Goal: Obtain resource: Download file/media

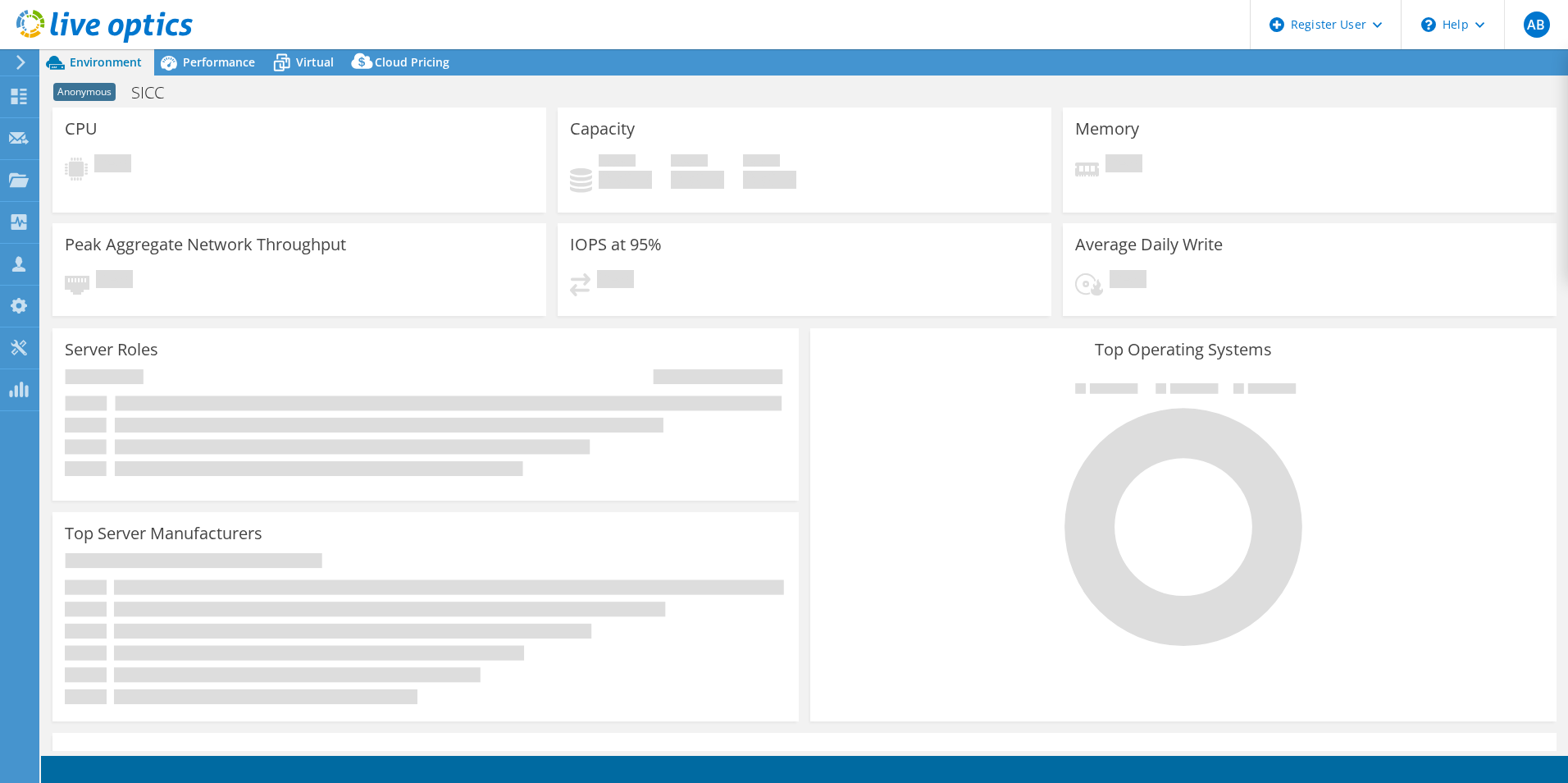
select select "EULondon"
select select "GBP"
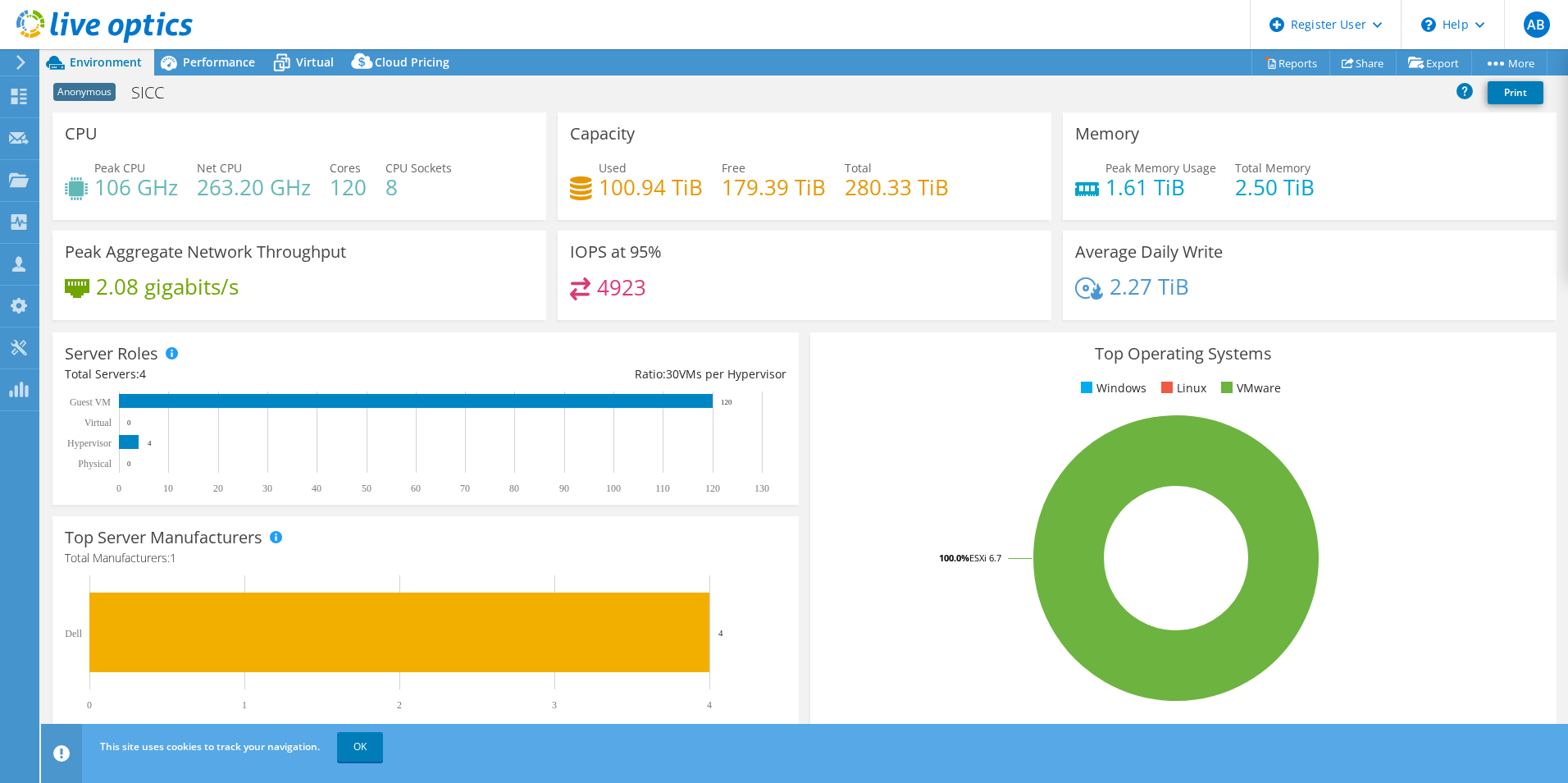
drag, startPoint x: 1319, startPoint y: 20, endPoint x: 1425, endPoint y: -58, distance: 131.6
click at [1425, 0] on html "AB Dell User Aimee Burns Aimee.Burns@dell.com Dell My Profile Log Out \n Help E…" at bounding box center [784, 392] width 1568 height 783
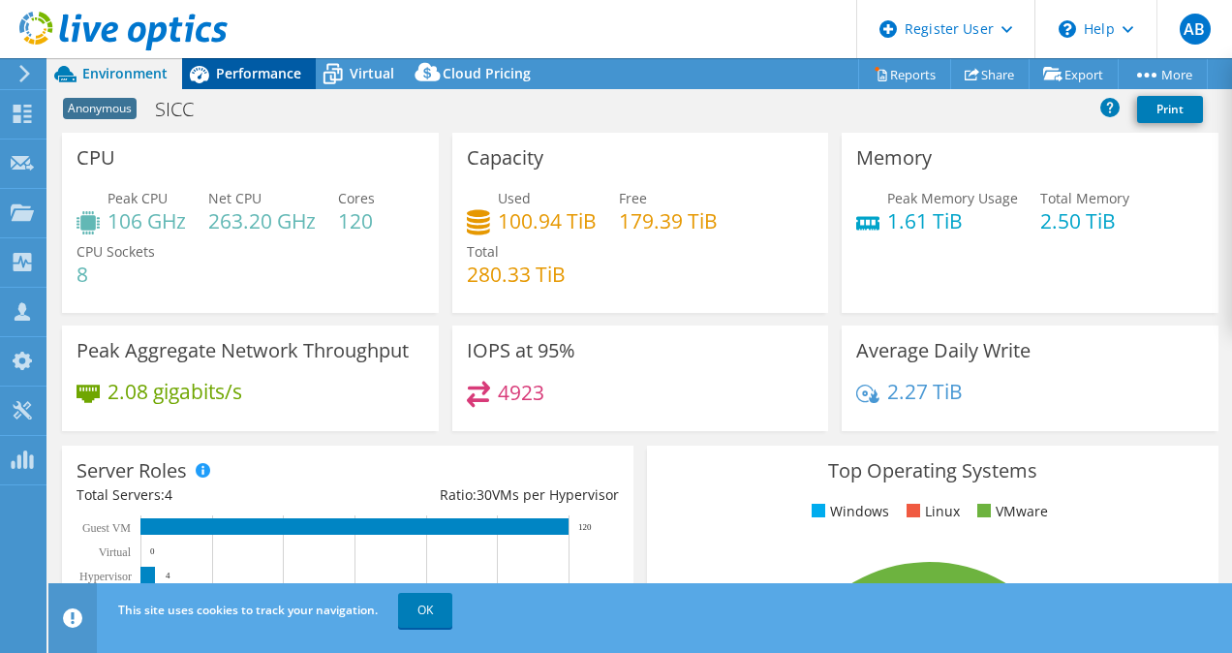
click at [249, 82] on span "Performance" at bounding box center [258, 73] width 85 height 18
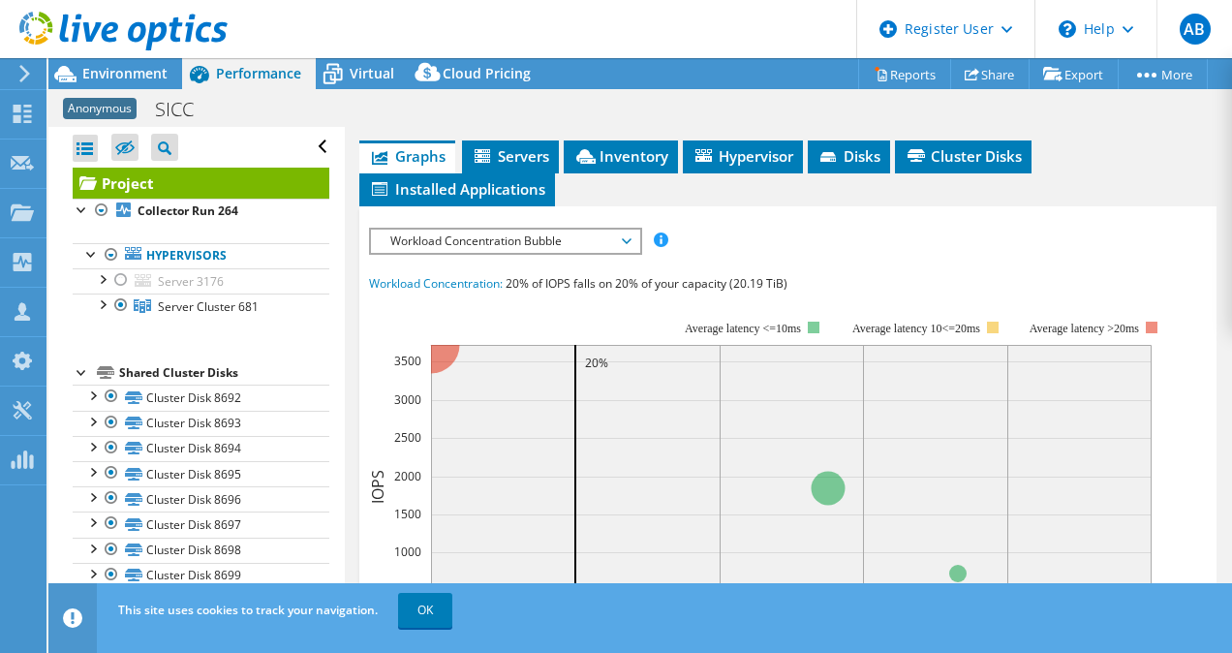
scroll to position [434, 0]
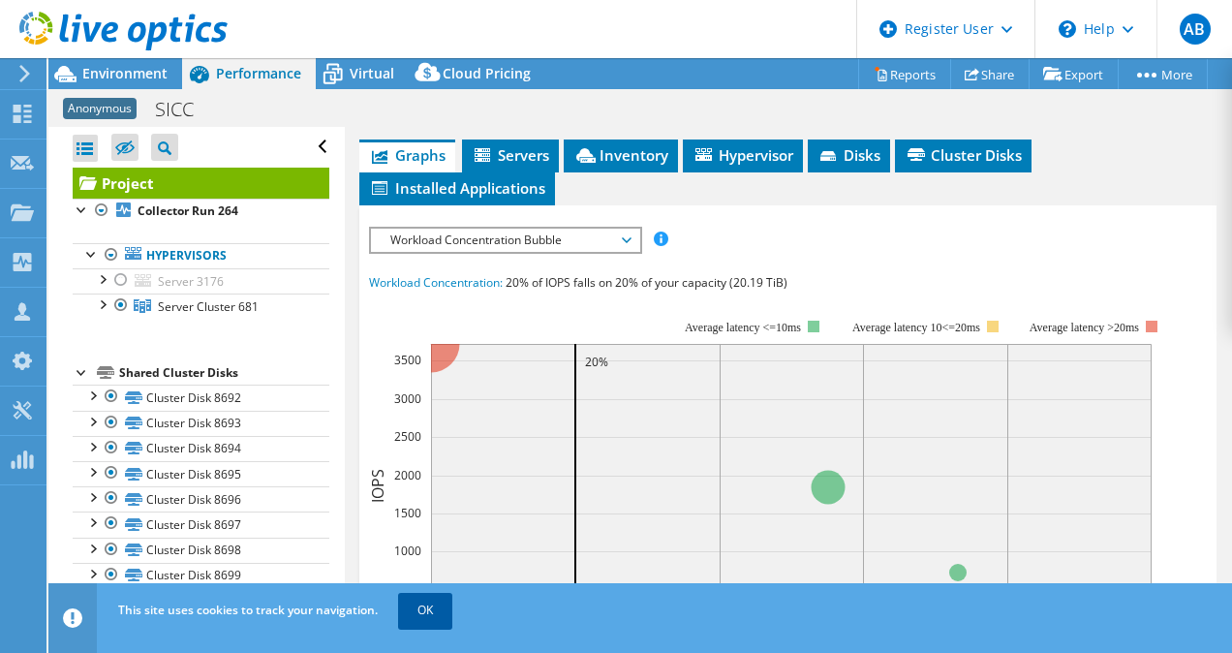
click at [409, 618] on link "OK" at bounding box center [425, 610] width 54 height 35
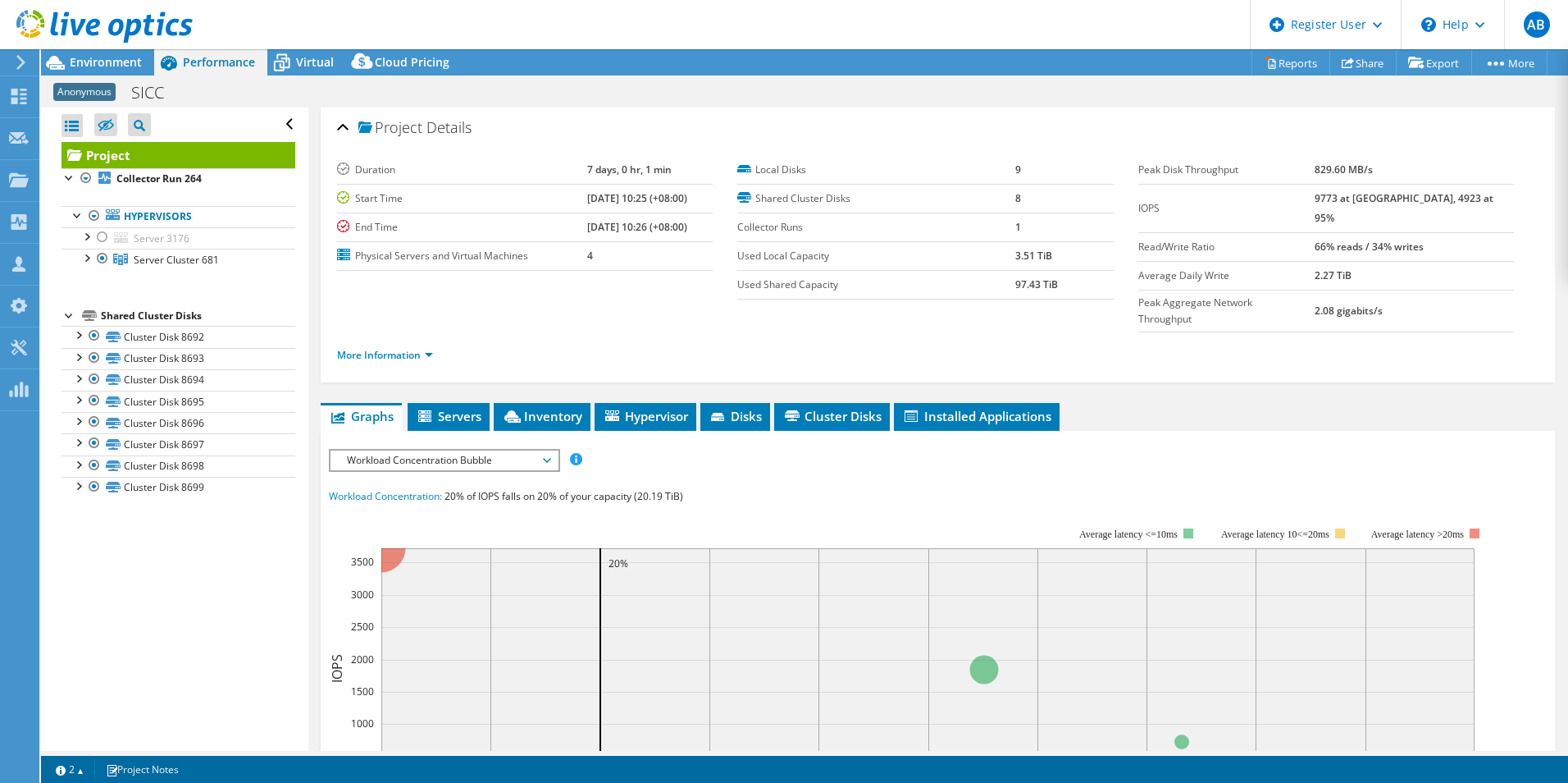
scroll to position [0, 0]
click at [91, 257] on div at bounding box center [86, 256] width 16 height 16
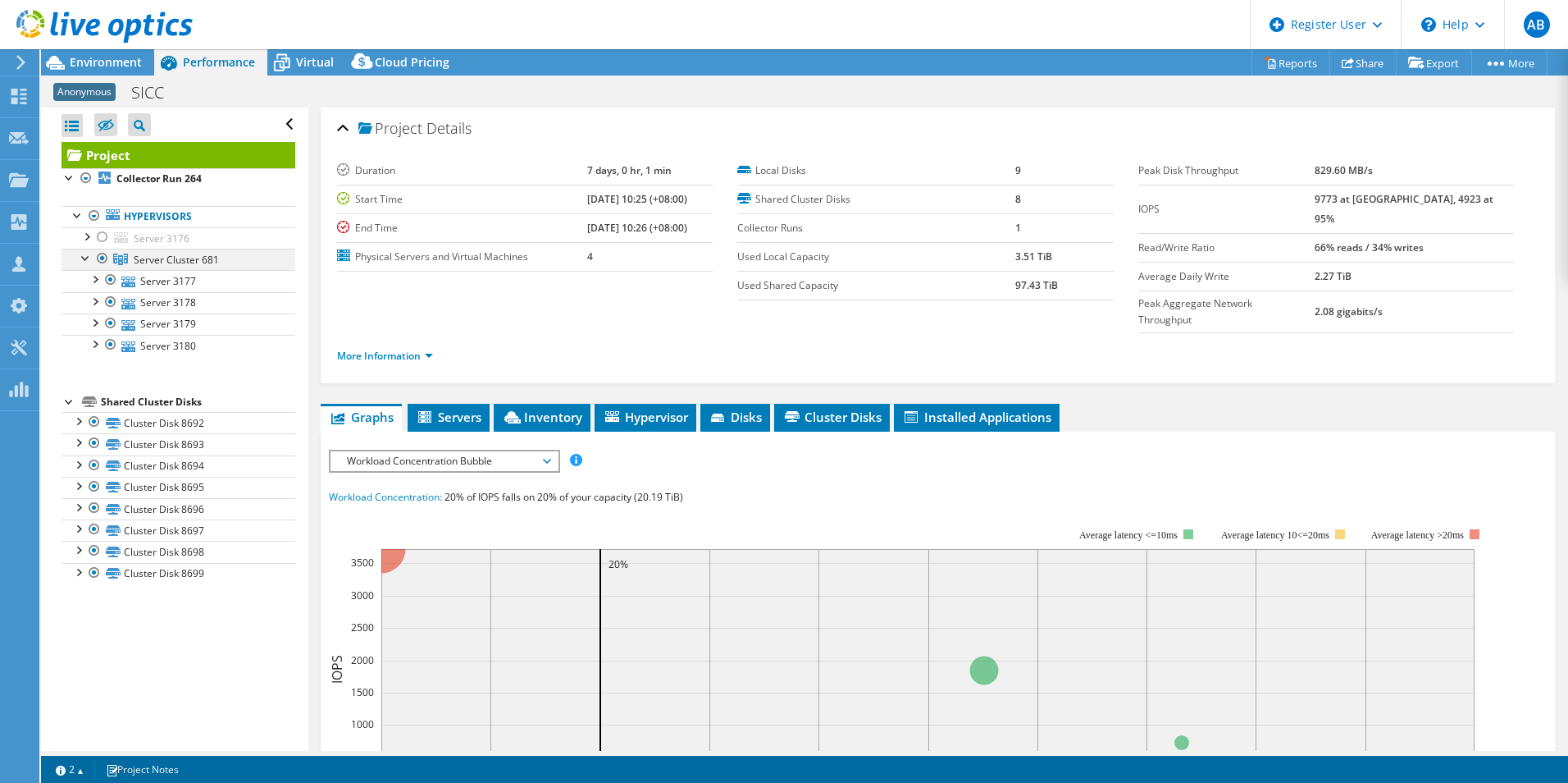
click at [87, 257] on div at bounding box center [86, 256] width 16 height 16
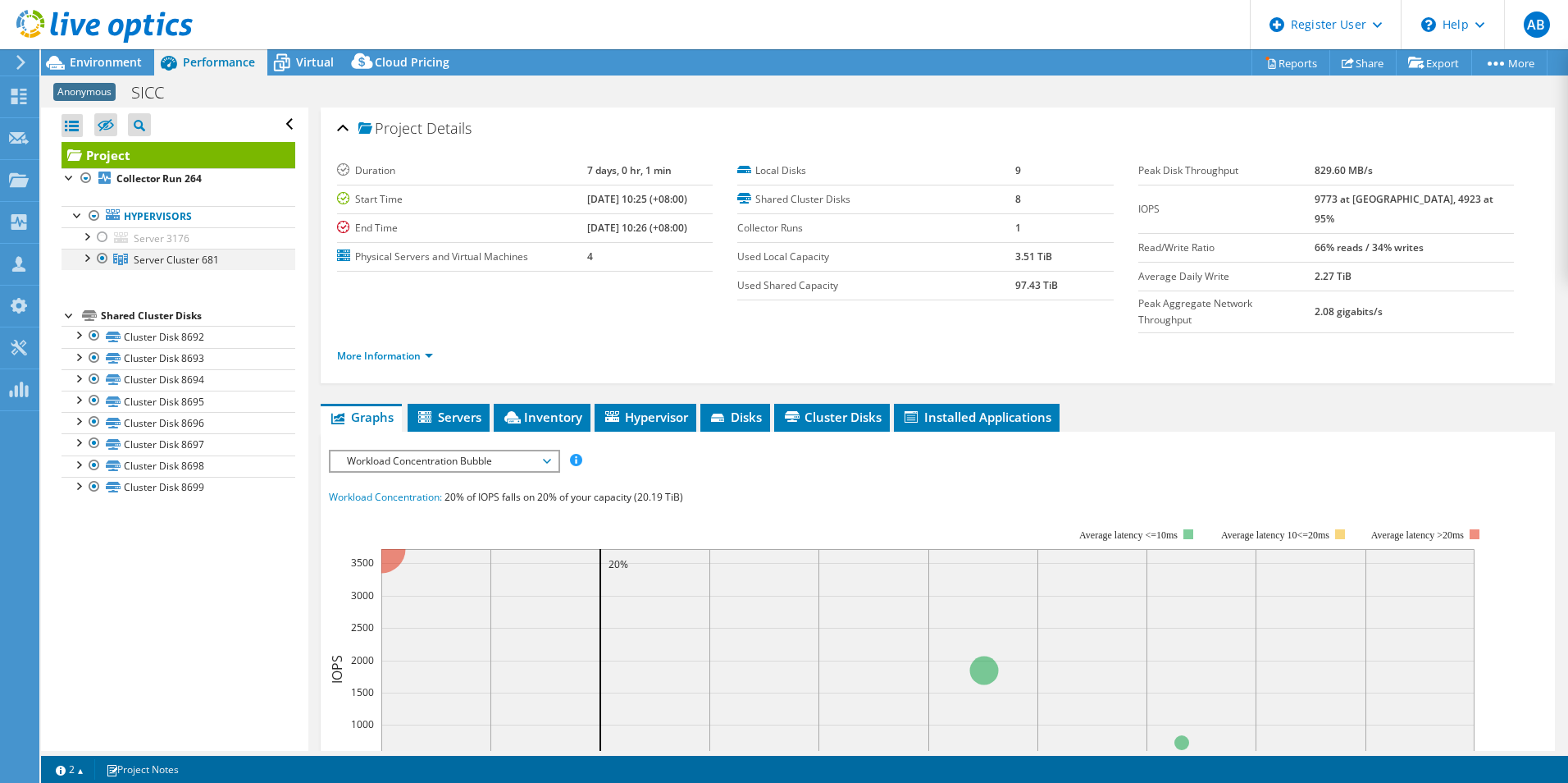
click at [87, 257] on div at bounding box center [86, 256] width 16 height 16
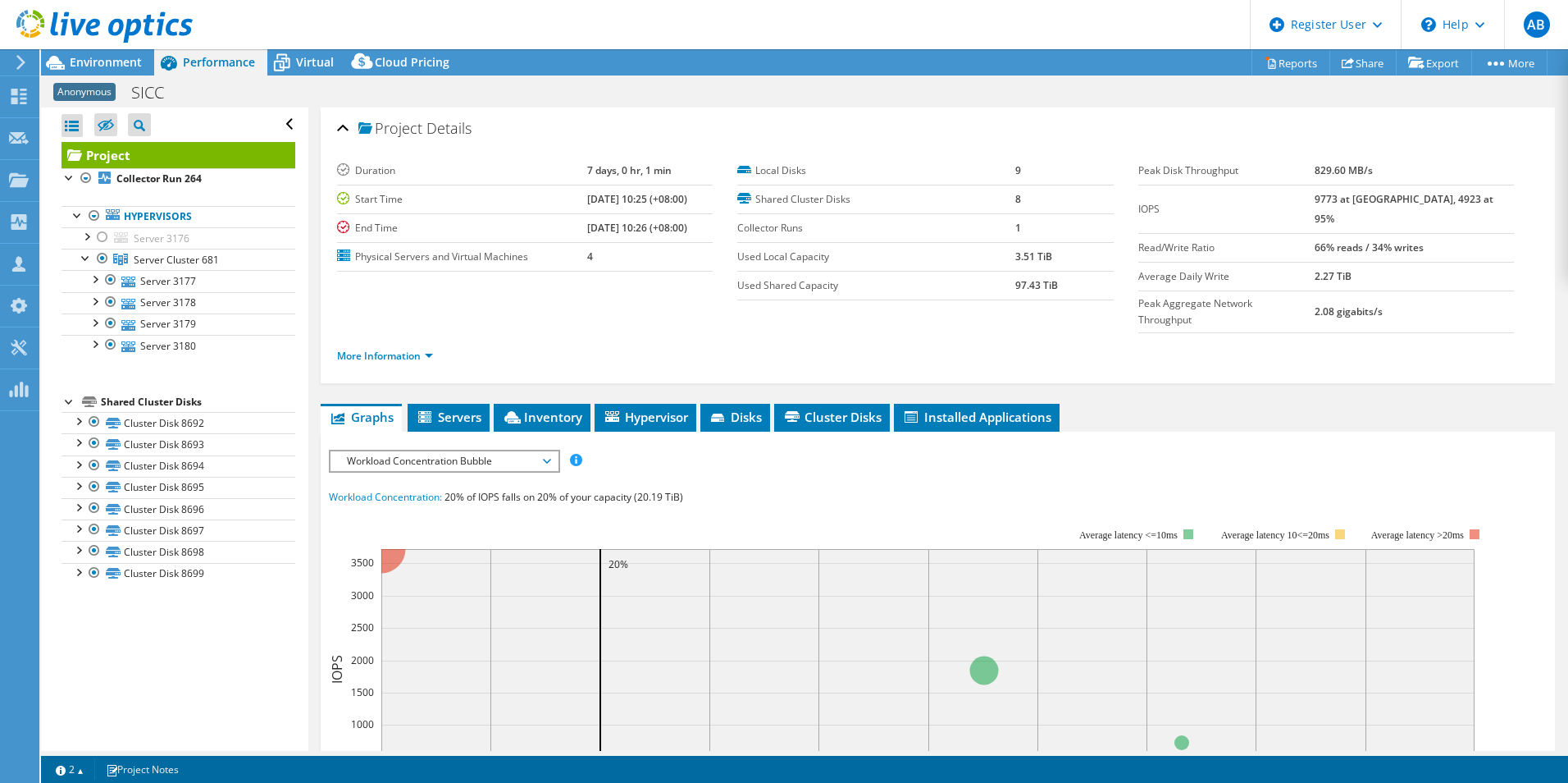
click at [1256, 450] on div "IOPS Disk Throughput IO Size Latency Queue Depth CPU Percentage Memory Page Fau…" at bounding box center [938, 753] width 1218 height 608
click at [88, 231] on div at bounding box center [86, 235] width 16 height 16
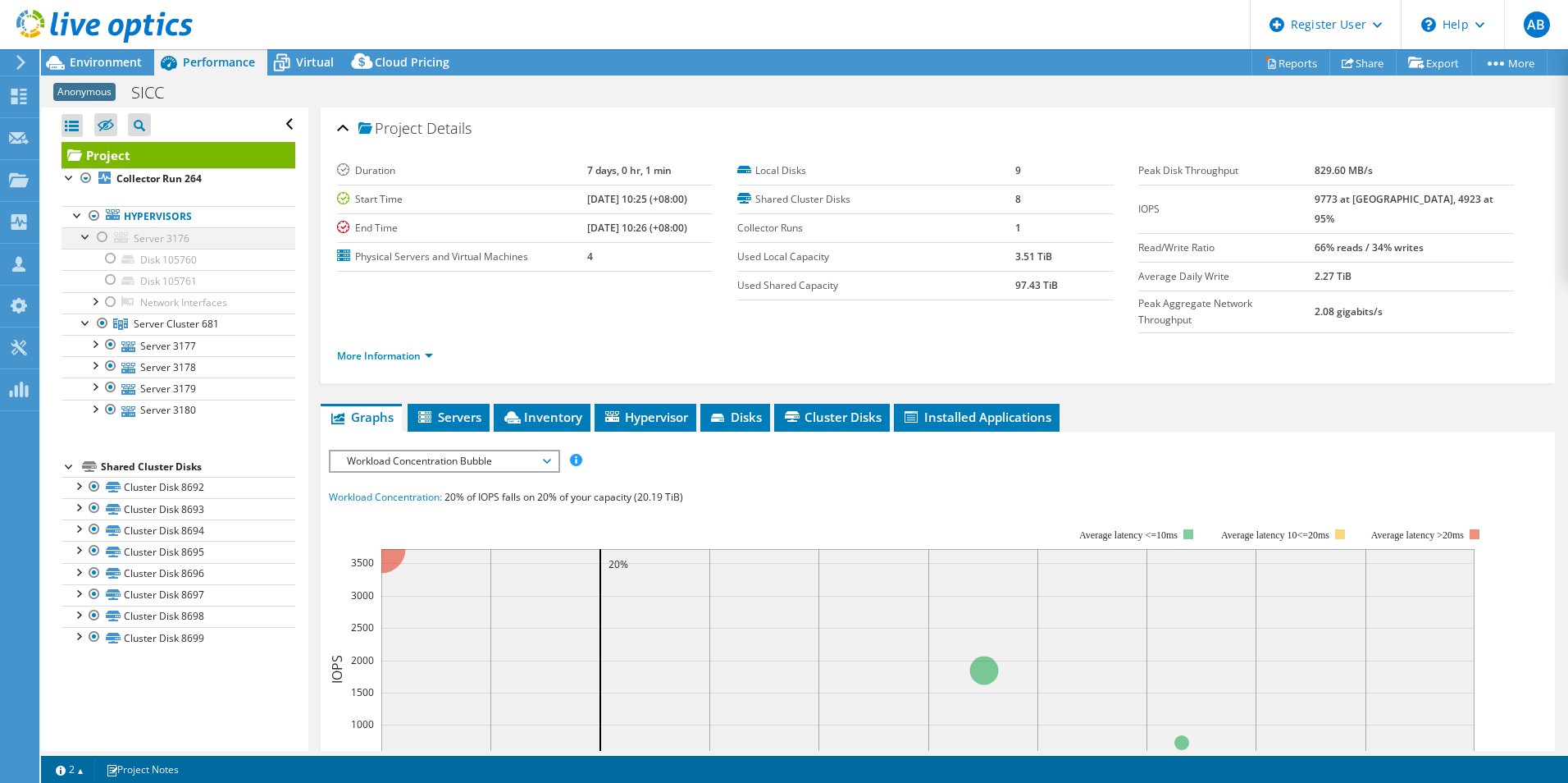
click at [88, 231] on div at bounding box center [86, 235] width 16 height 16
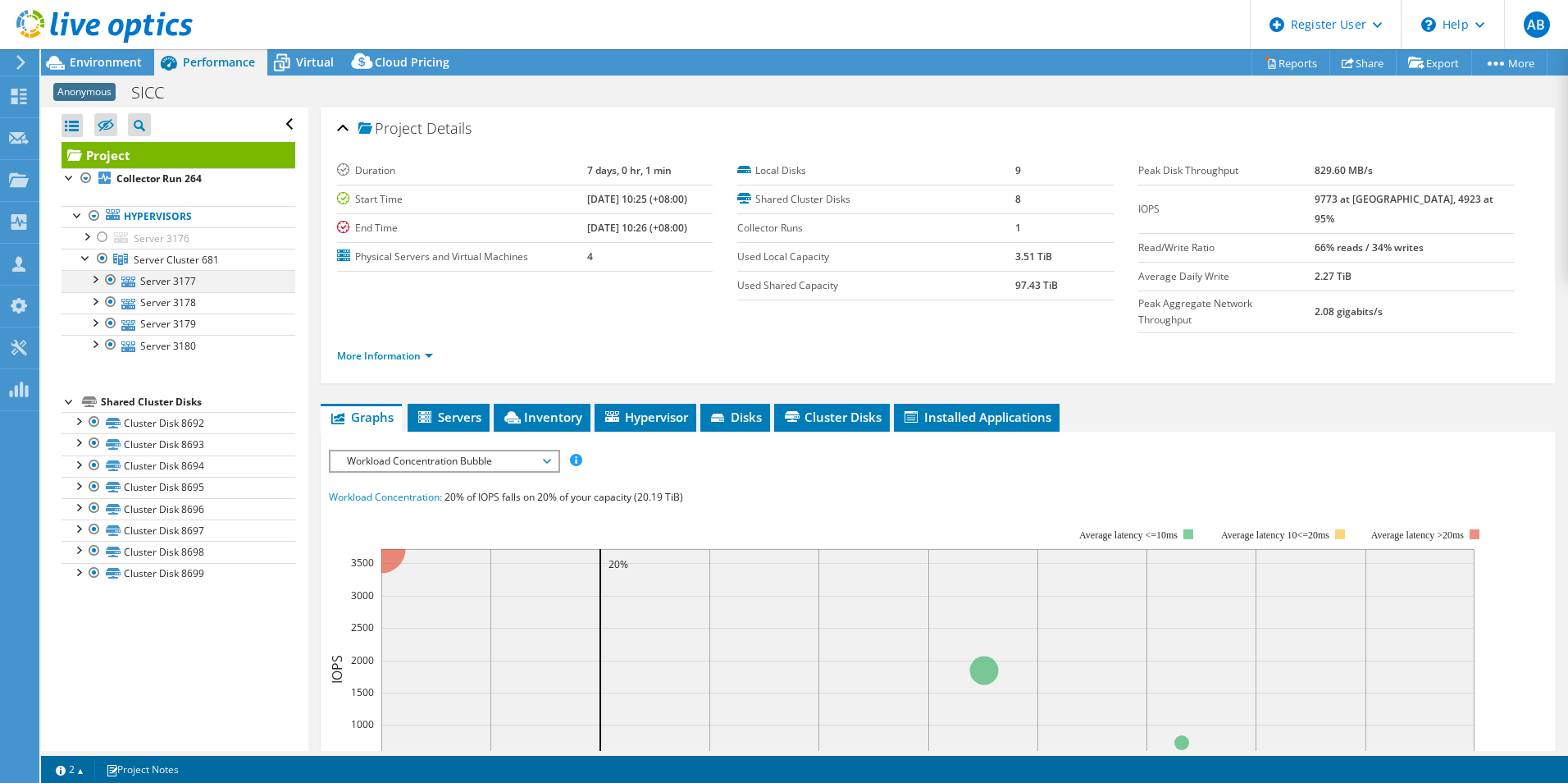
click at [94, 277] on div at bounding box center [94, 278] width 16 height 16
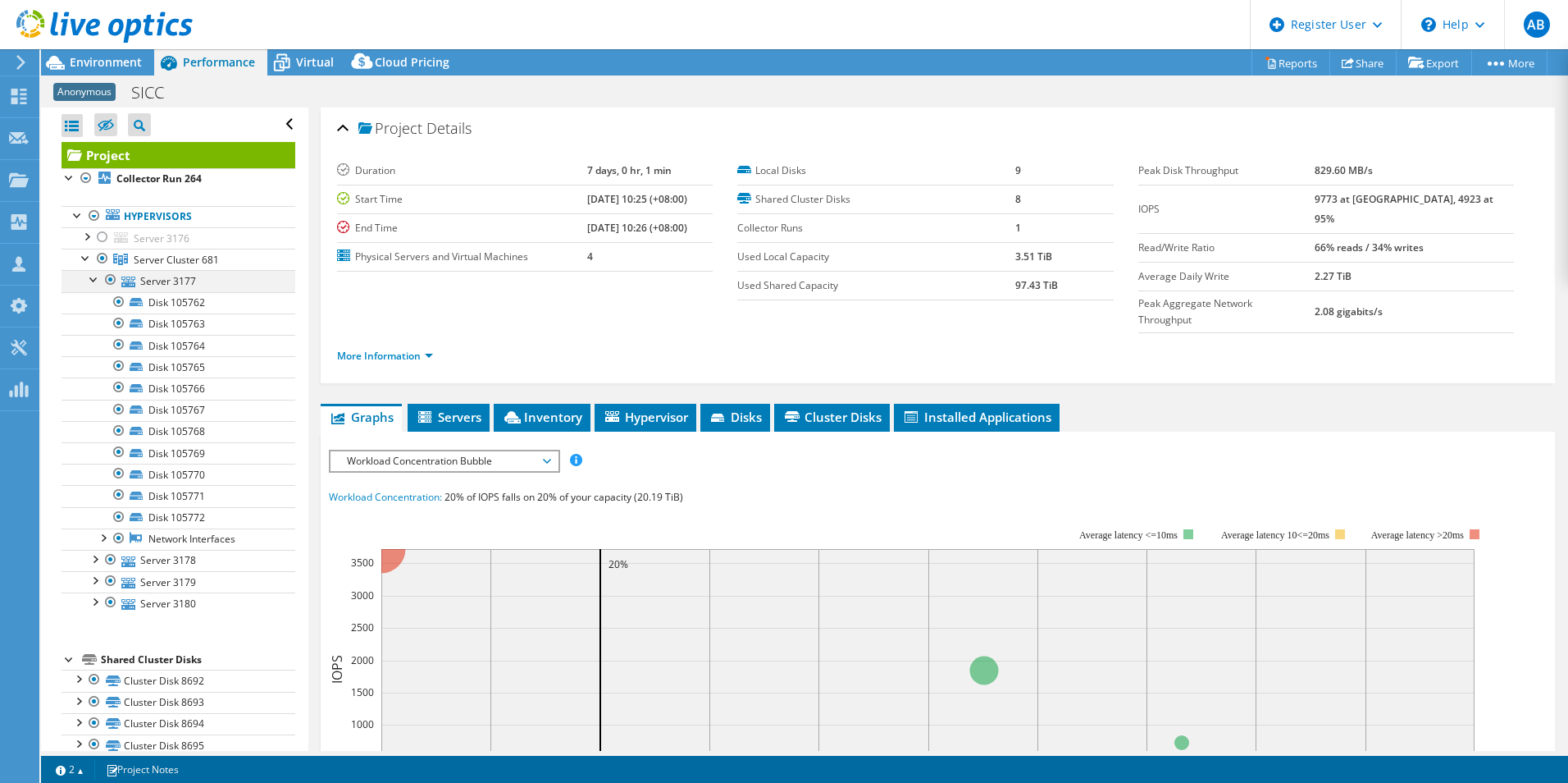
click at [94, 277] on div at bounding box center [94, 278] width 16 height 16
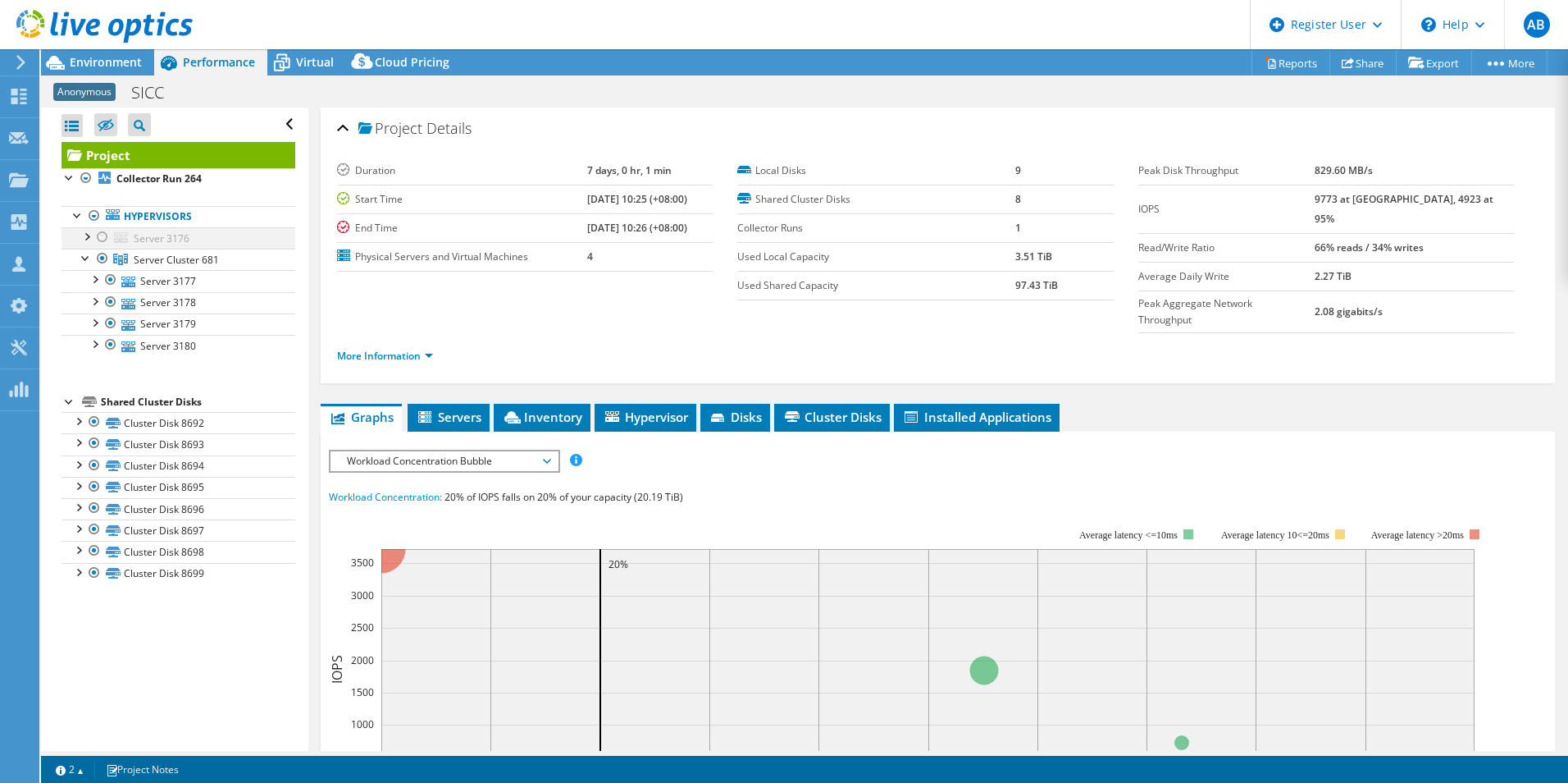
click at [100, 239] on div at bounding box center [102, 236] width 16 height 19
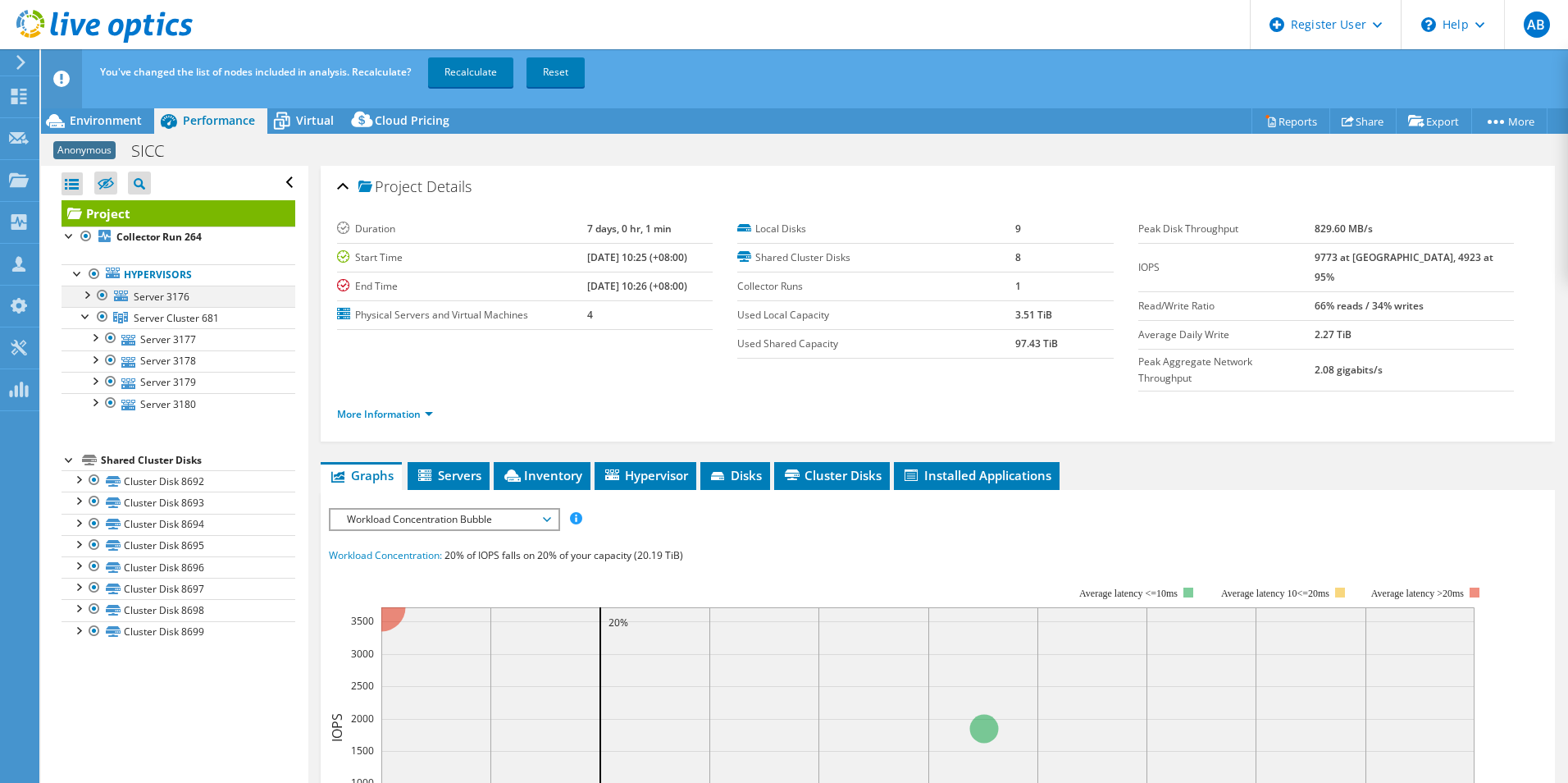
click at [91, 297] on div at bounding box center [86, 293] width 16 height 16
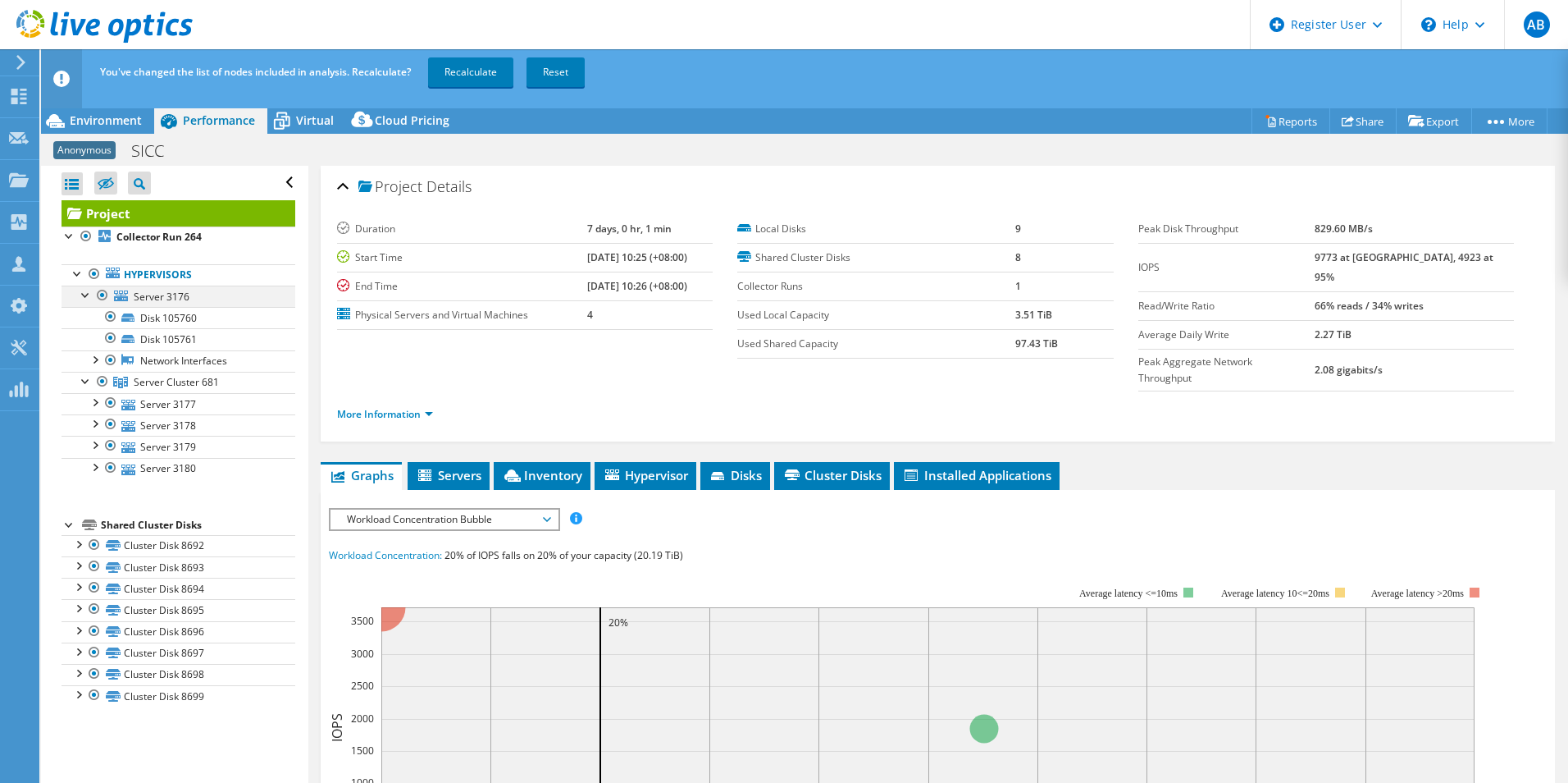
click at [86, 296] on div at bounding box center [86, 293] width 16 height 16
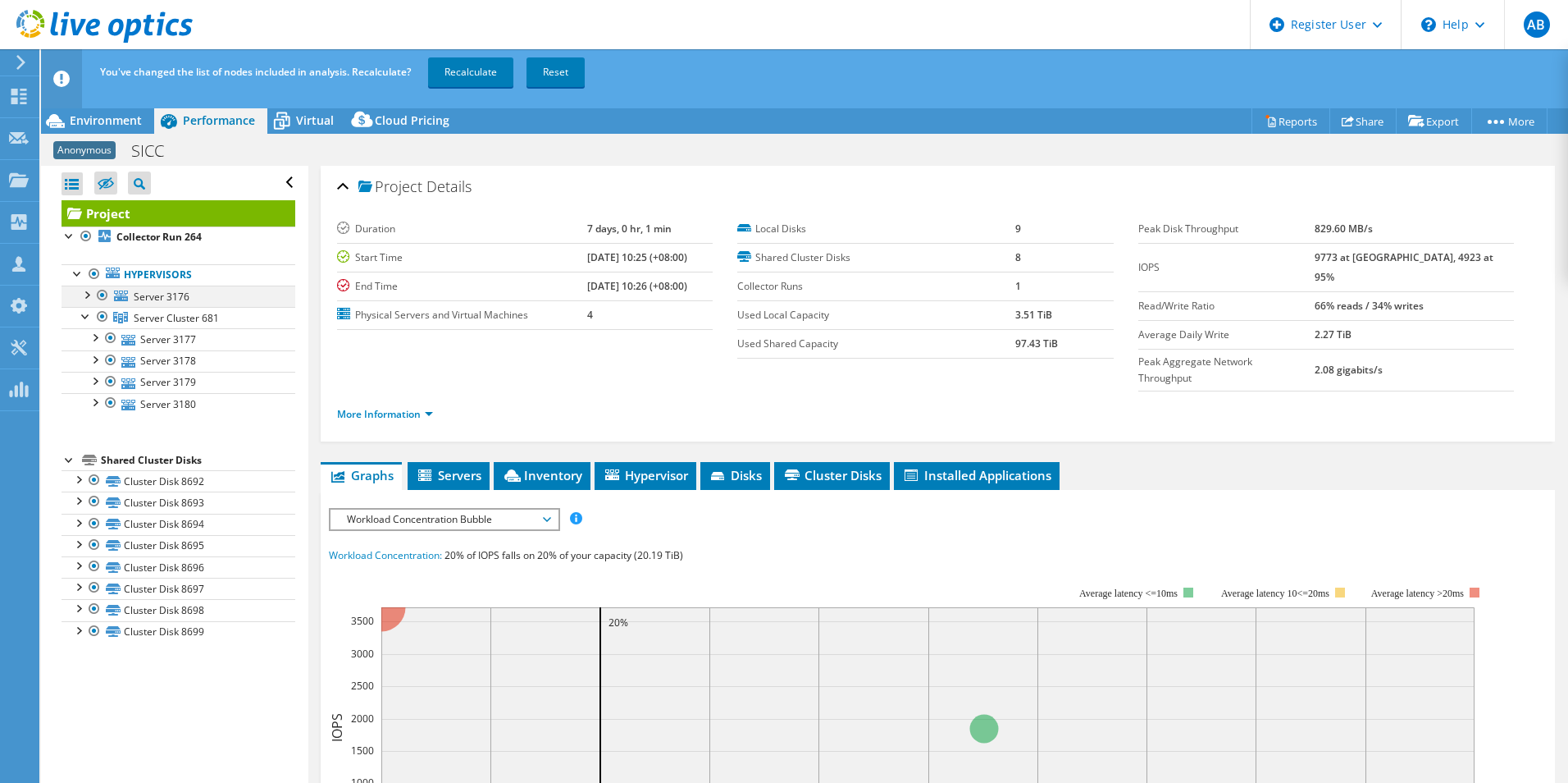
click at [100, 296] on div at bounding box center [102, 295] width 16 height 19
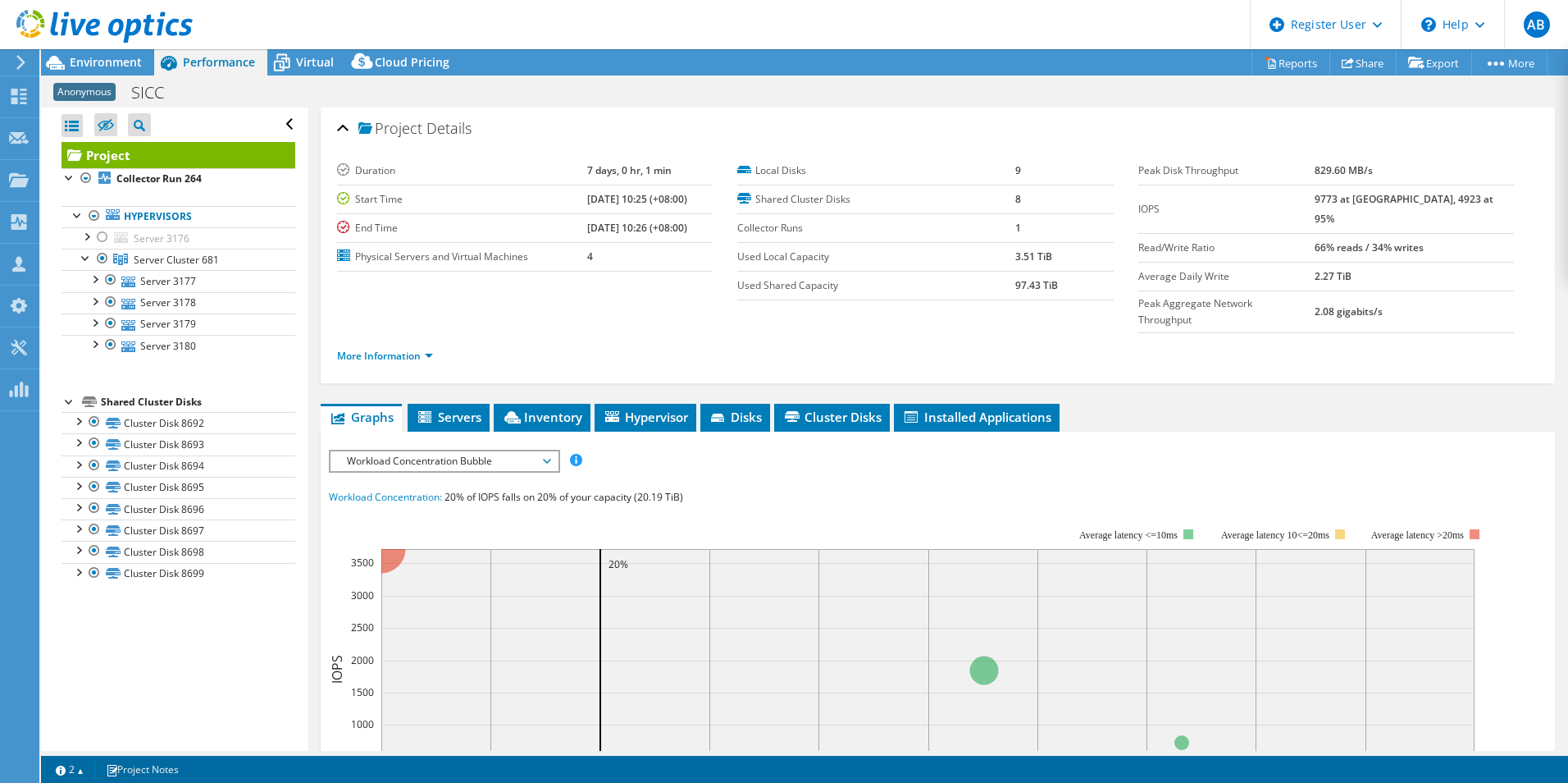
click at [512, 297] on section "Duration 7 days, 0 hr, 1 min Start Time 04/28/2023, 10:25 (+08:00) End Time 05/…" at bounding box center [738, 228] width 801 height 143
click at [659, 450] on div "IOPS Disk Throughput IO Size Latency Queue Depth CPU Percentage Memory Page Fau…" at bounding box center [938, 753] width 1218 height 608
click at [148, 272] on link "Server 3177" at bounding box center [179, 280] width 234 height 21
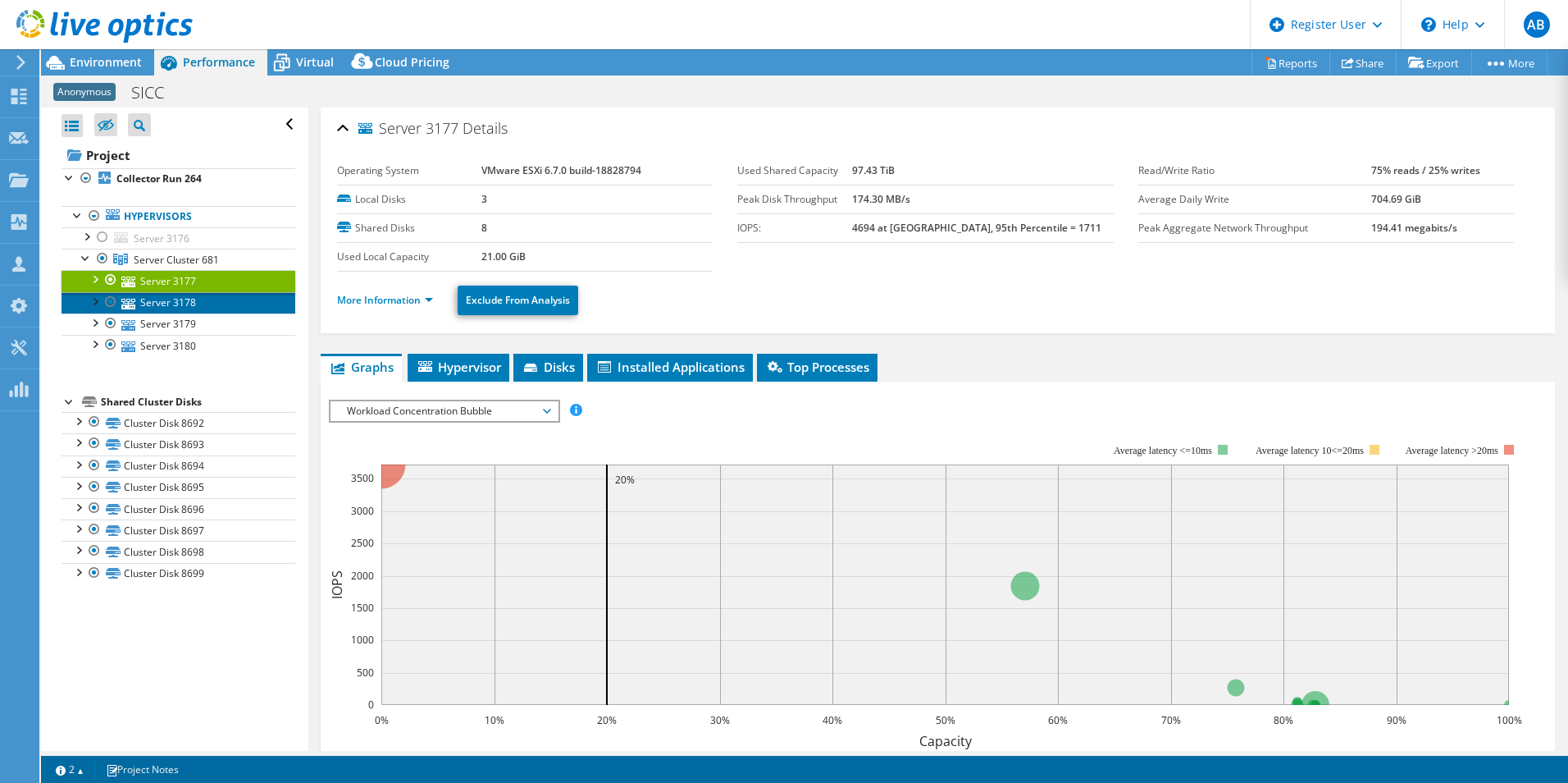
click at [155, 305] on link "Server 3178" at bounding box center [179, 303] width 234 height 21
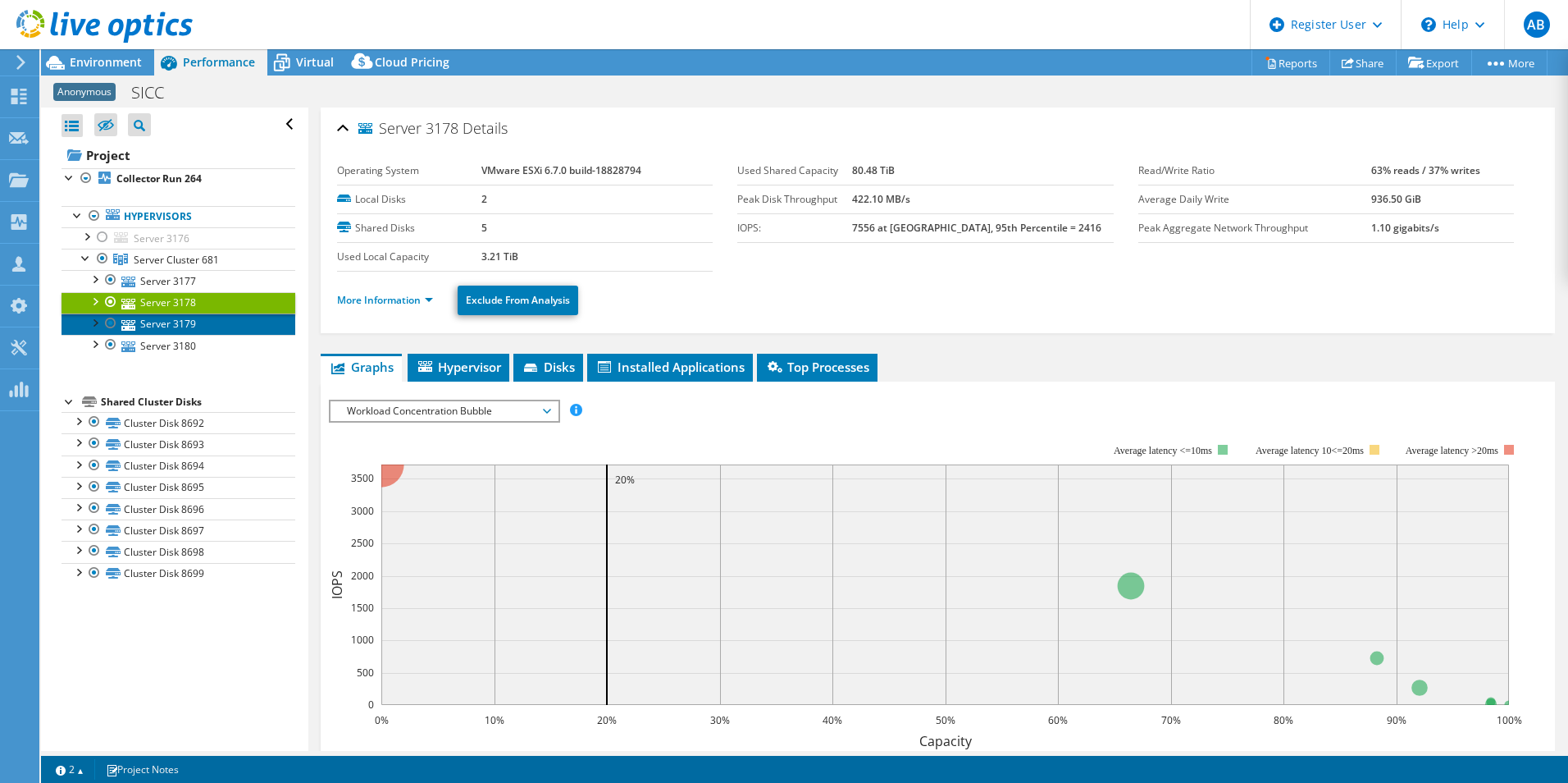
click at [166, 328] on link "Server 3179" at bounding box center [179, 324] width 234 height 21
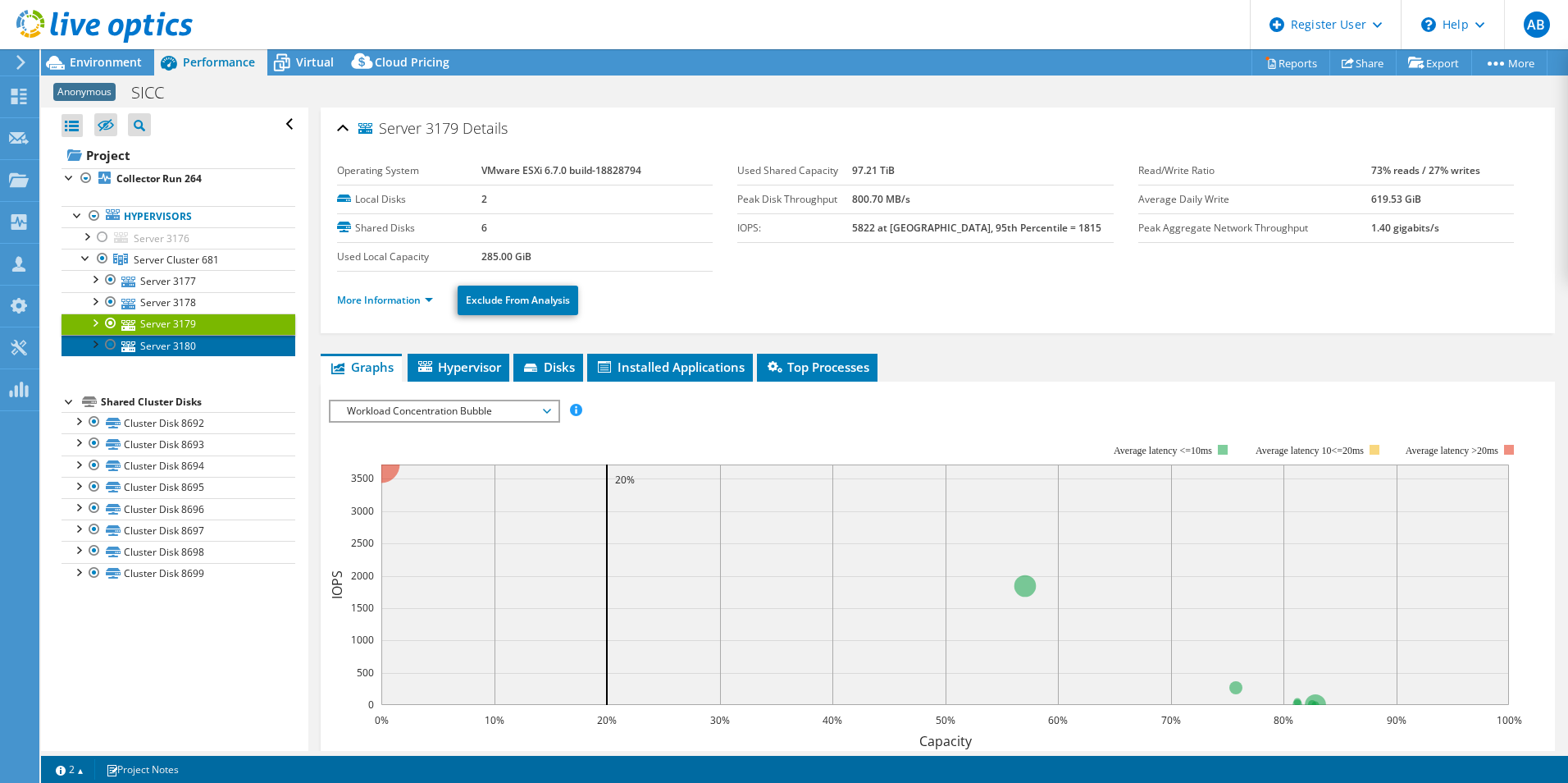
click at [172, 347] on link "Server 3180" at bounding box center [179, 345] width 234 height 21
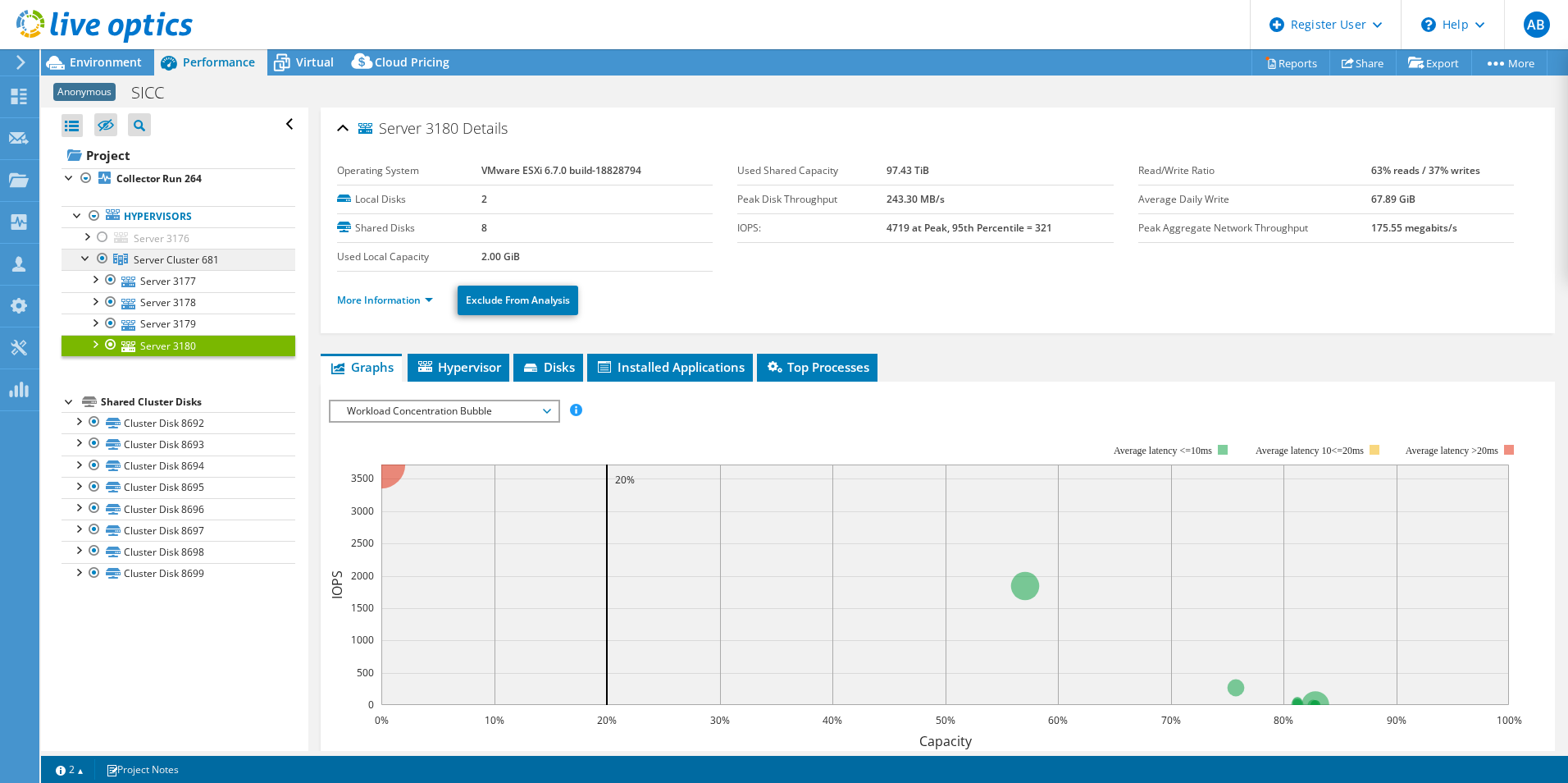
click at [162, 253] on span "Server Cluster 681" at bounding box center [176, 259] width 86 height 14
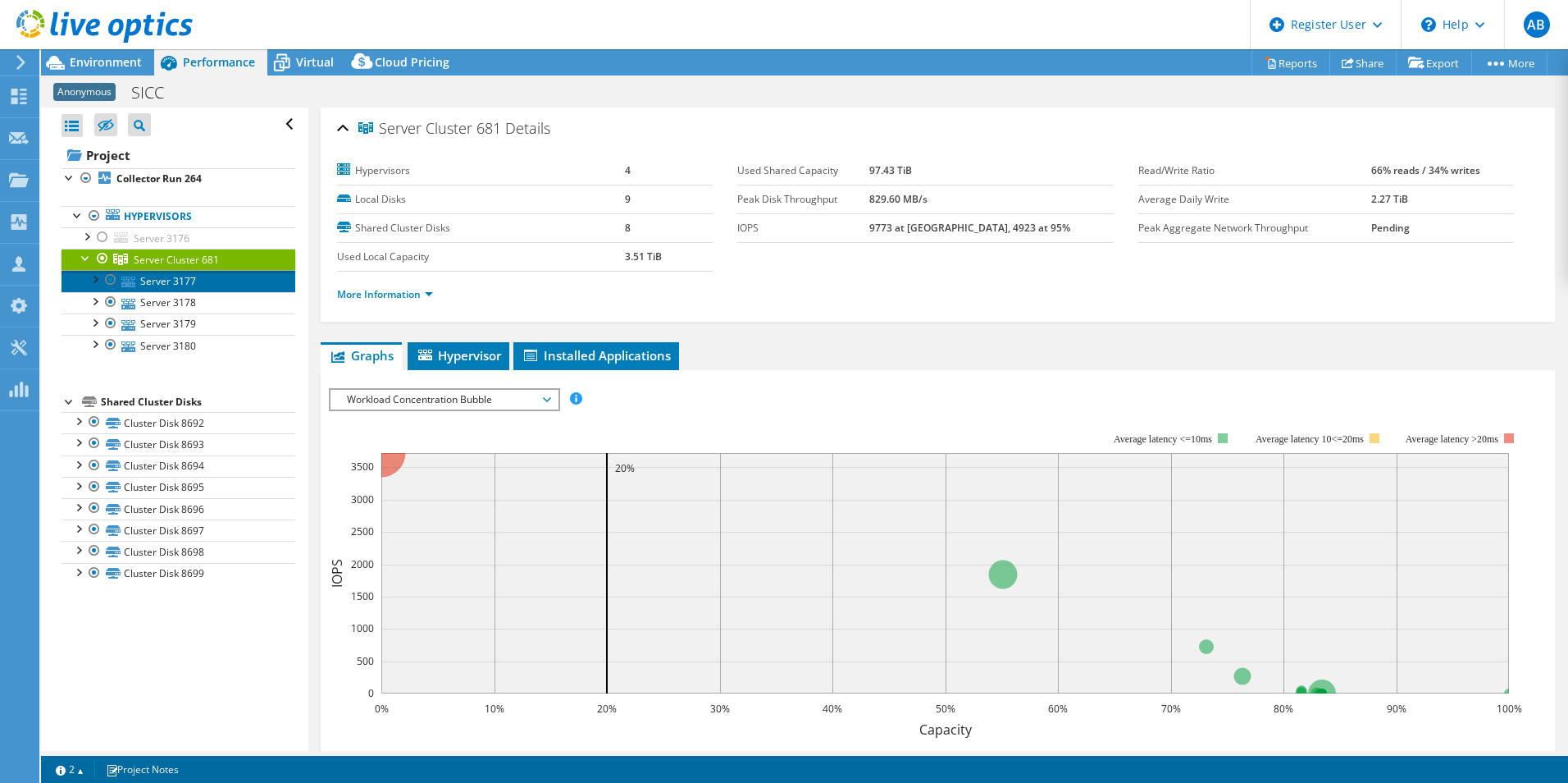
click at [168, 286] on link "Server 3177" at bounding box center [179, 280] width 234 height 21
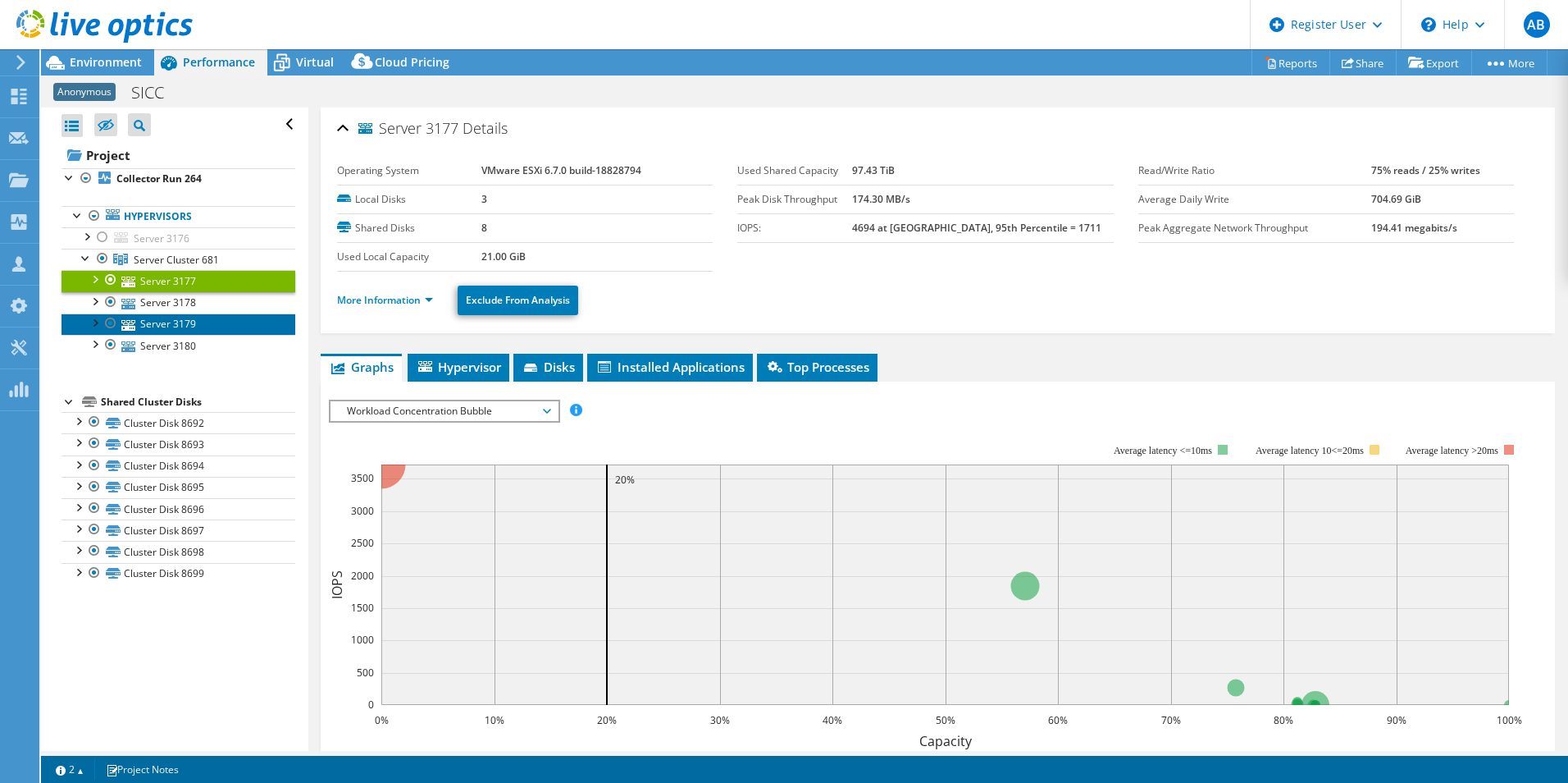
click at [168, 320] on link "Server 3179" at bounding box center [179, 324] width 234 height 21
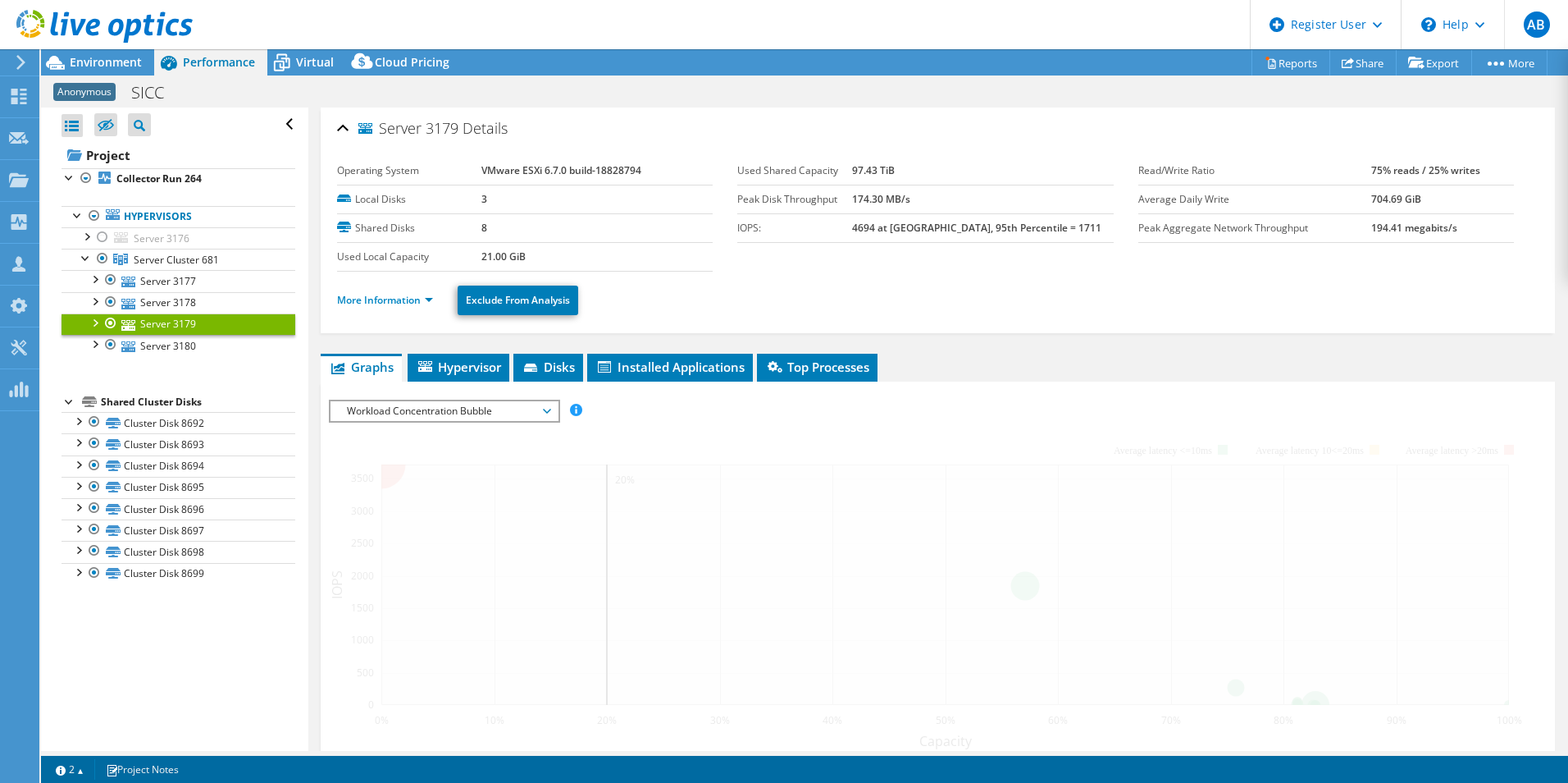
click at [168, 320] on link "Server 3179" at bounding box center [179, 324] width 234 height 21
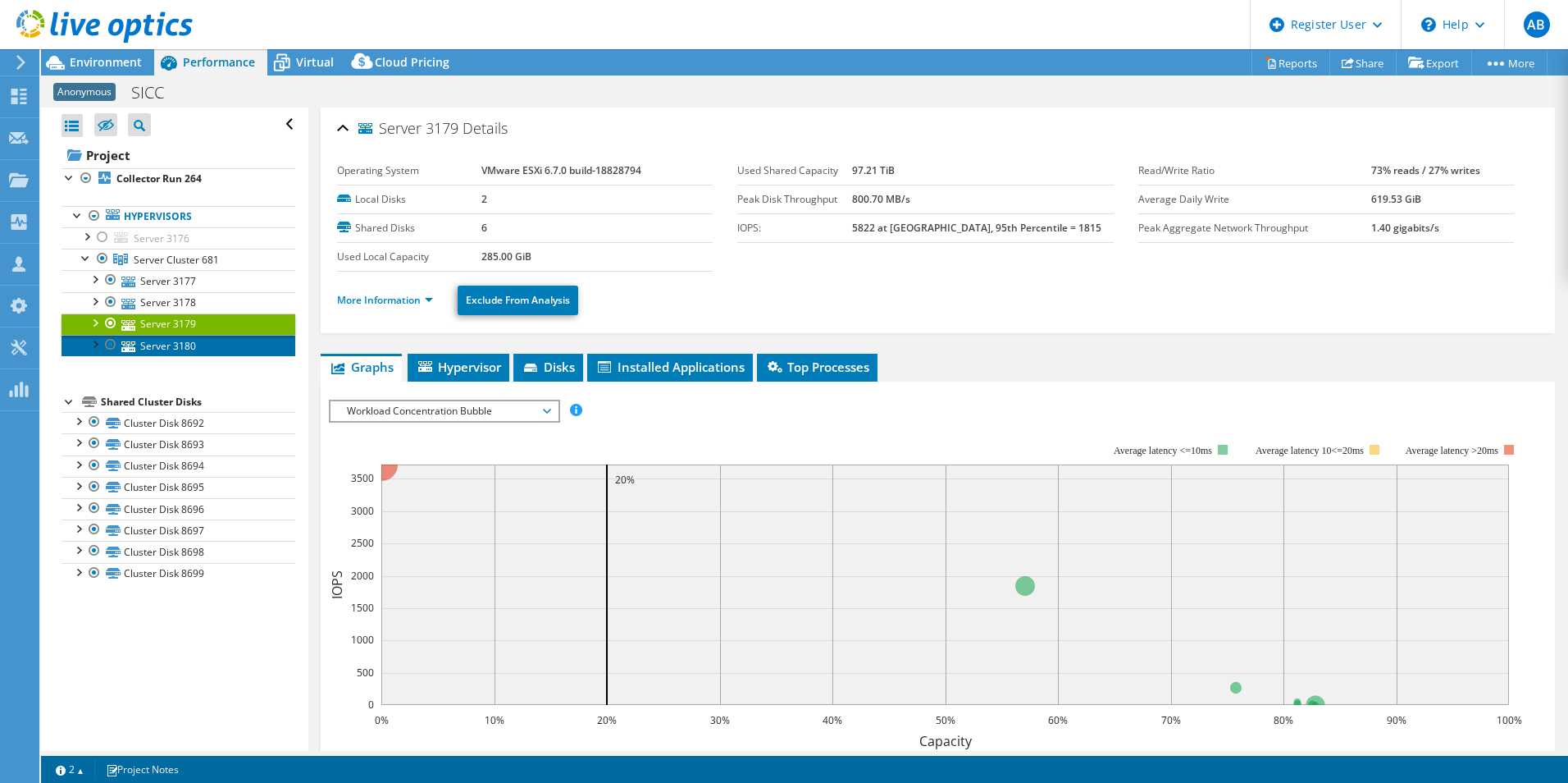
click at [167, 346] on link "Server 3180" at bounding box center [179, 345] width 234 height 21
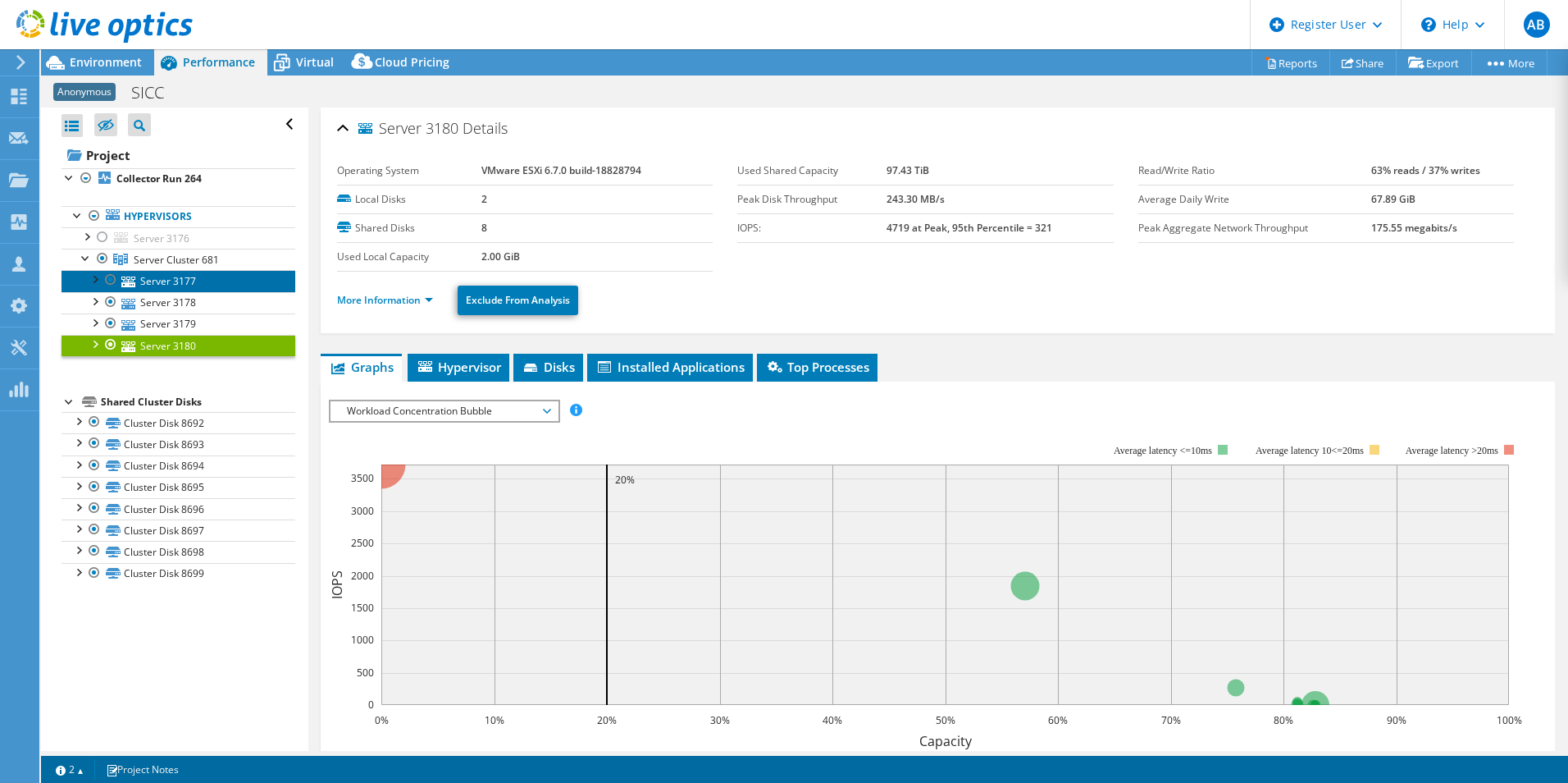
click at [171, 291] on link "Server 3177" at bounding box center [179, 280] width 234 height 21
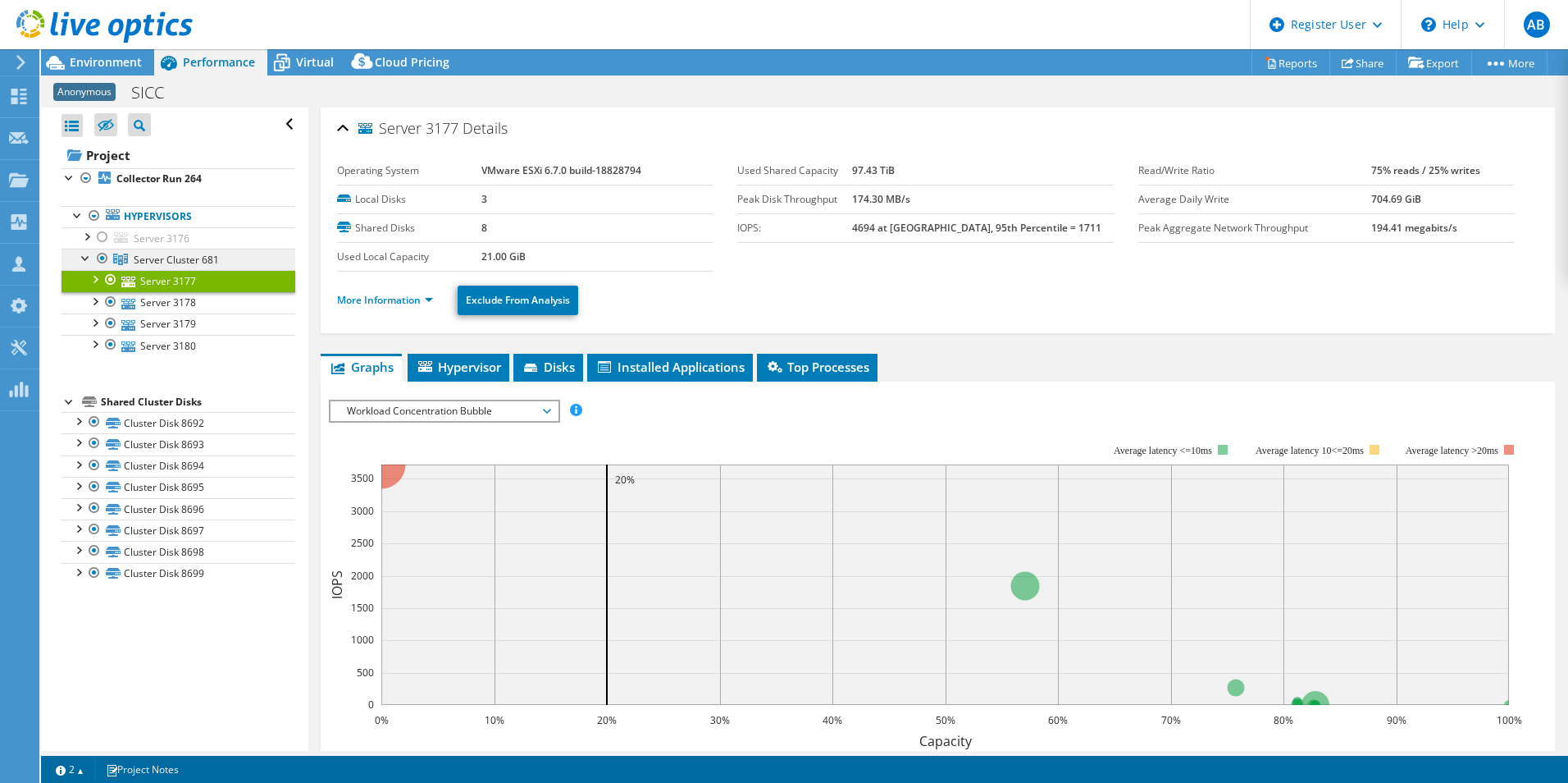
click at [170, 263] on span "Server Cluster 681" at bounding box center [176, 259] width 86 height 14
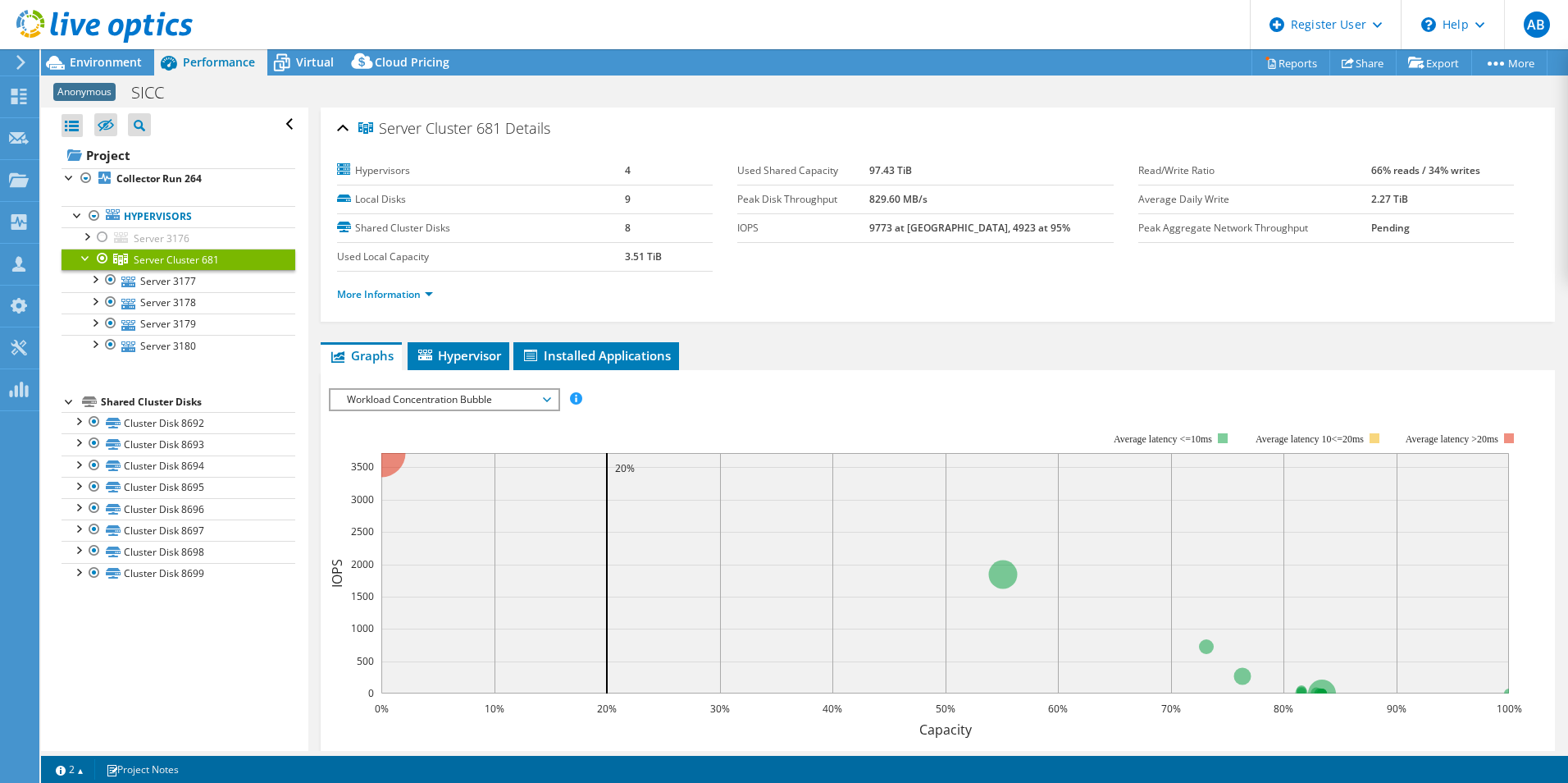
click at [88, 54] on div at bounding box center [97, 27] width 193 height 55
click at [82, 64] on span "Environment" at bounding box center [105, 62] width 72 height 15
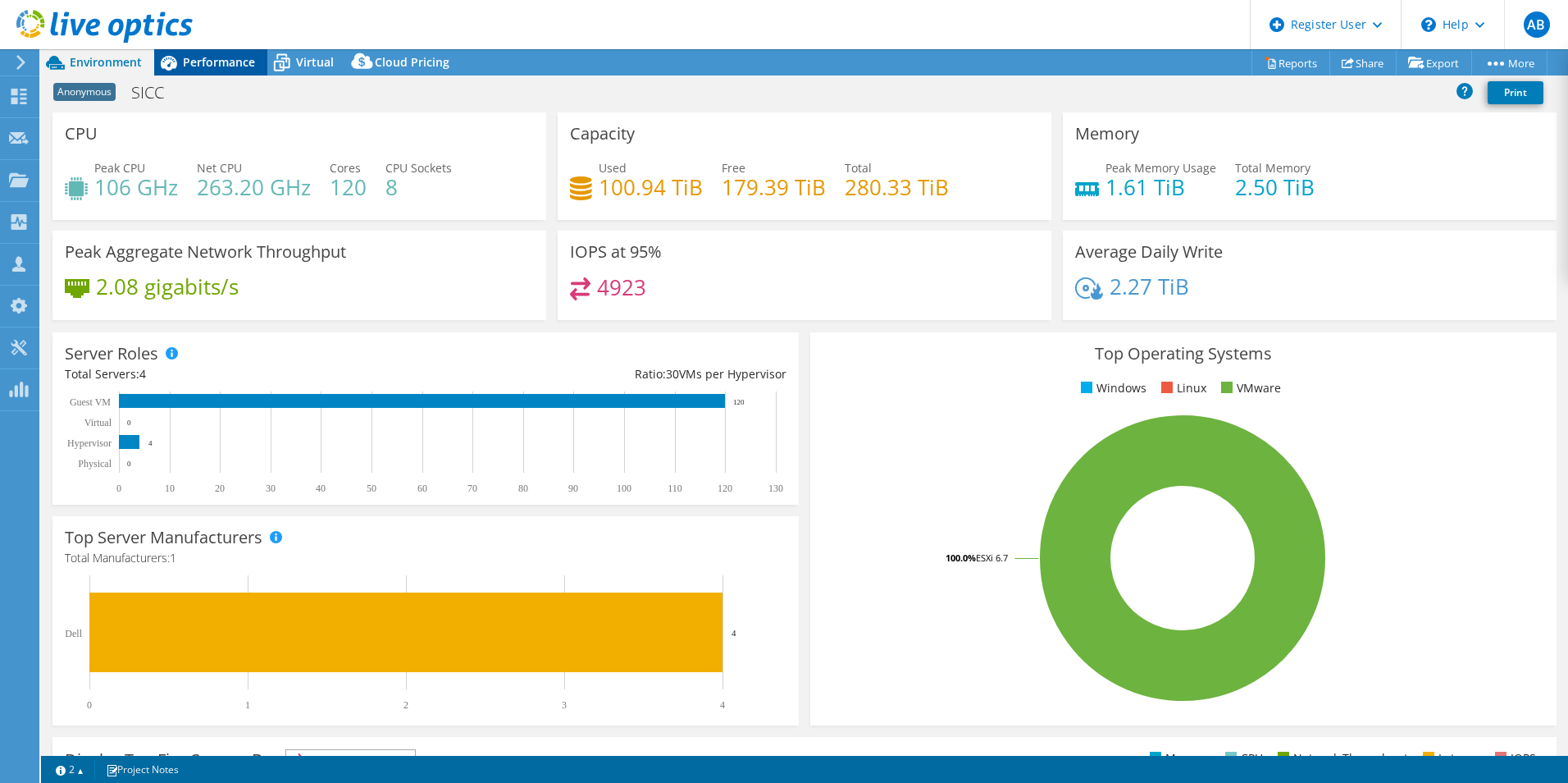
click at [230, 61] on span "Performance" at bounding box center [219, 62] width 72 height 15
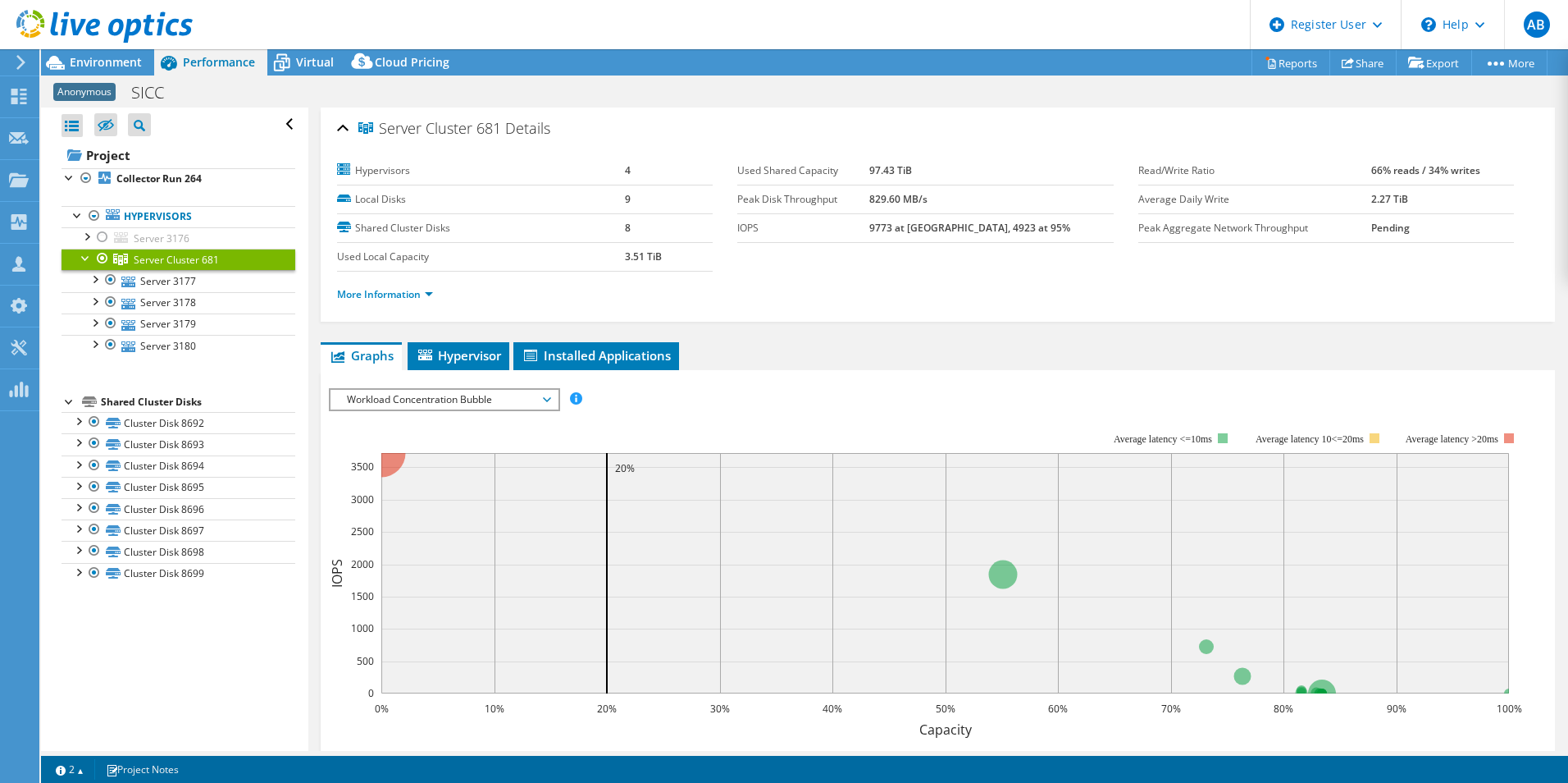
click at [119, 248] on link "Server Cluster 681" at bounding box center [179, 258] width 234 height 21
click at [112, 280] on div at bounding box center [110, 280] width 16 height 19
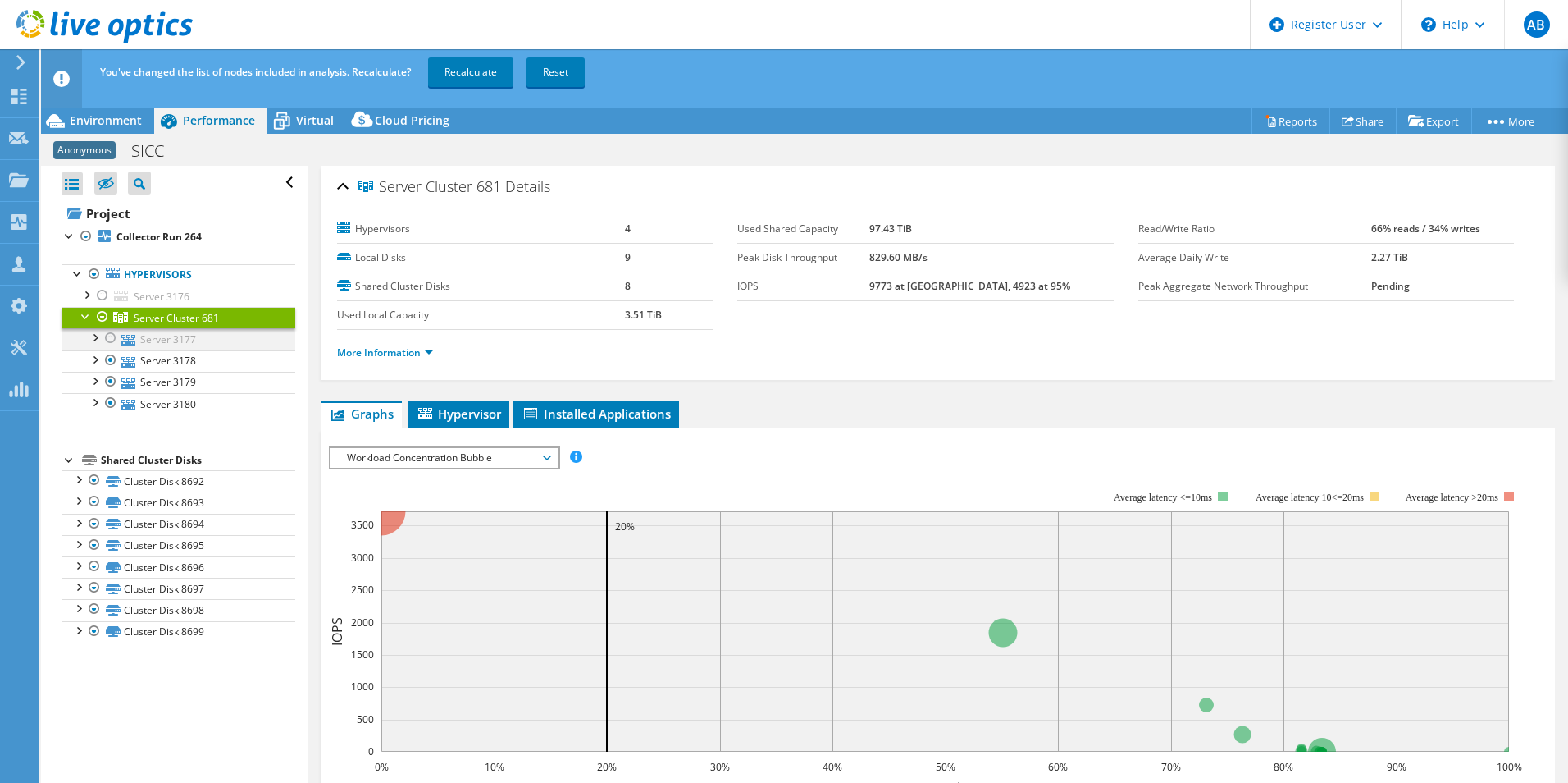
click at [110, 332] on div at bounding box center [110, 337] width 16 height 19
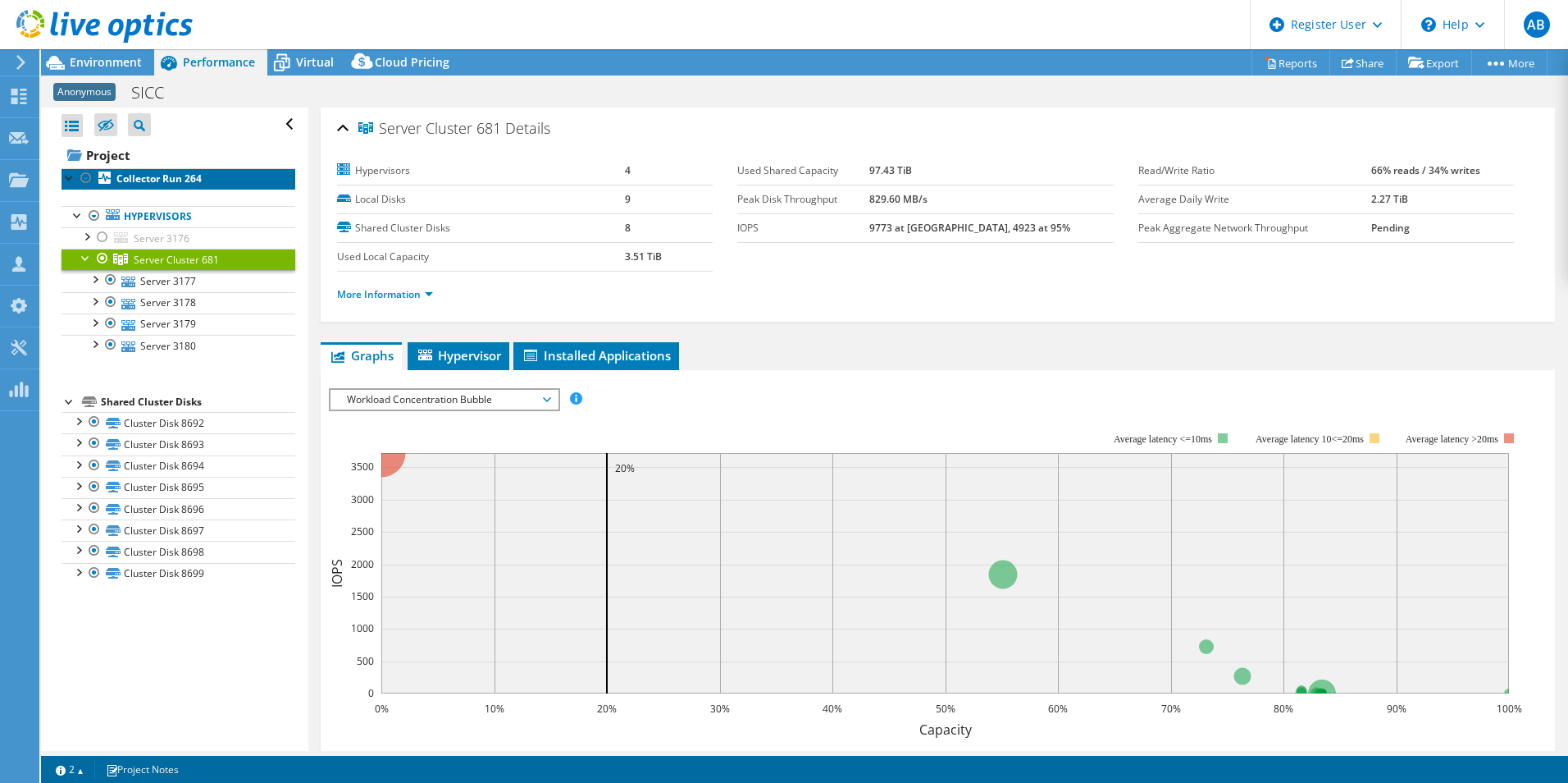
click at [143, 177] on b "Collector Run 264" at bounding box center [158, 178] width 86 height 14
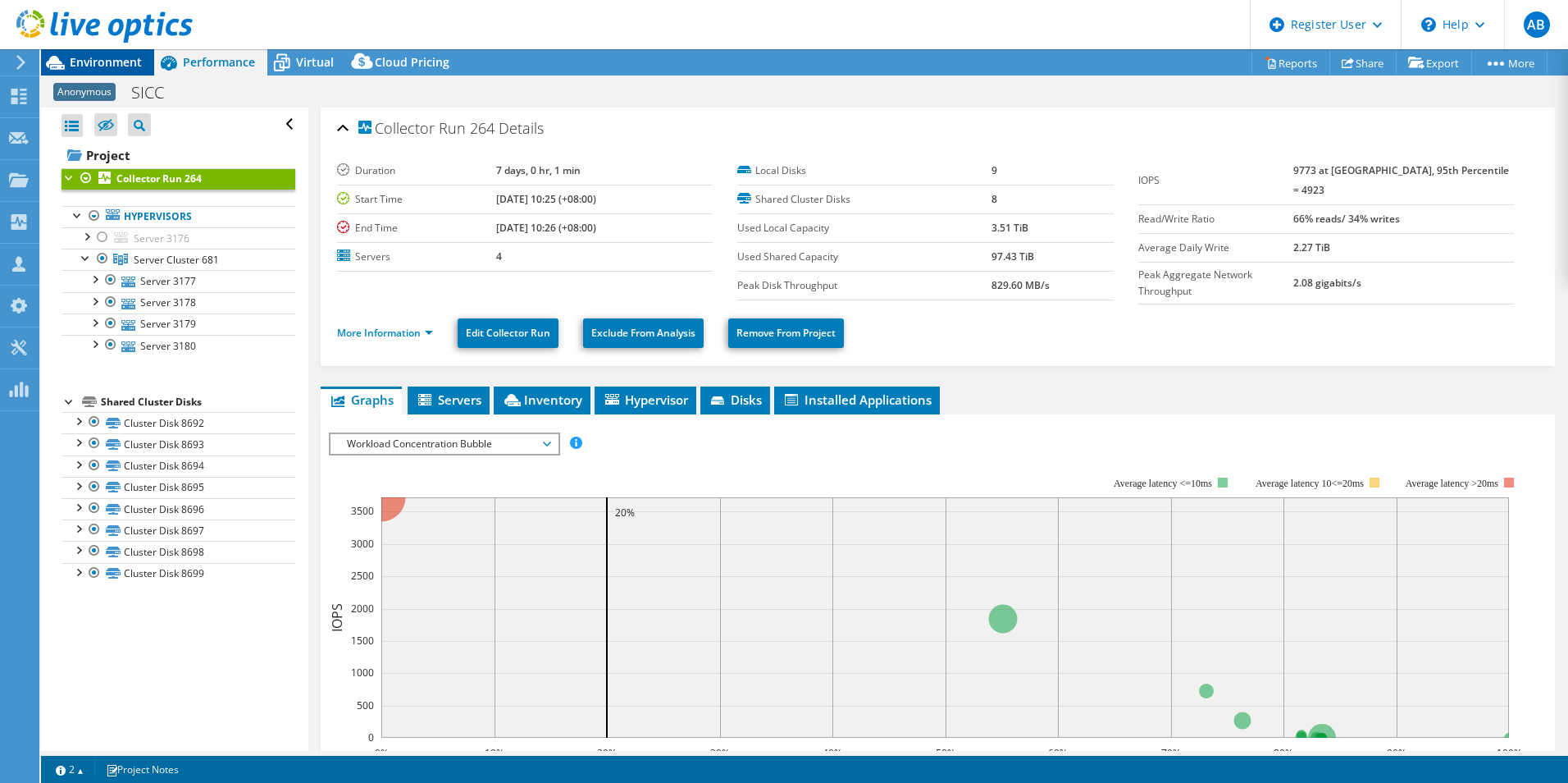
click at [72, 73] on div "Environment" at bounding box center [97, 62] width 114 height 26
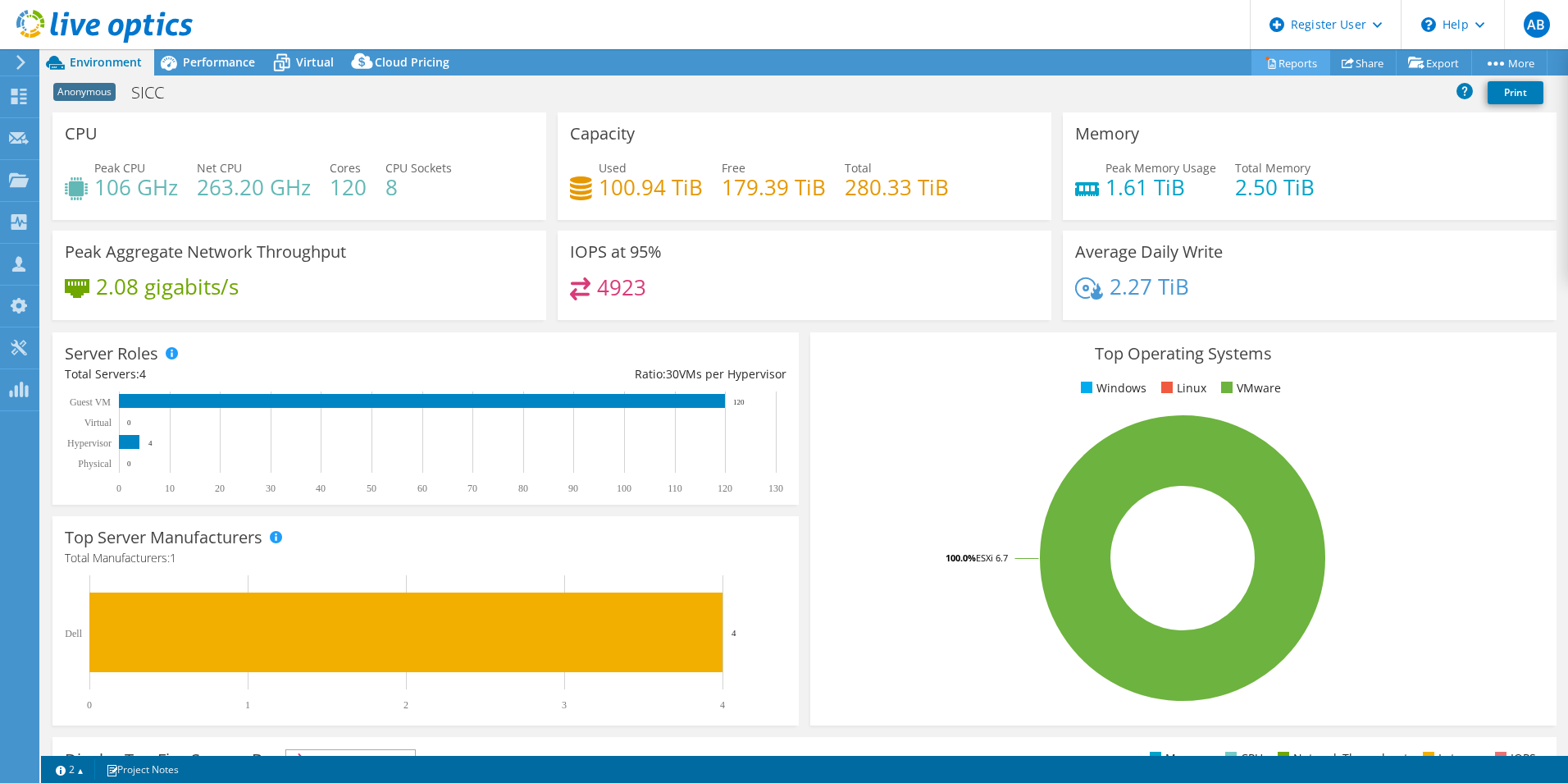
click at [1289, 62] on link "Reports" at bounding box center [1291, 63] width 79 height 25
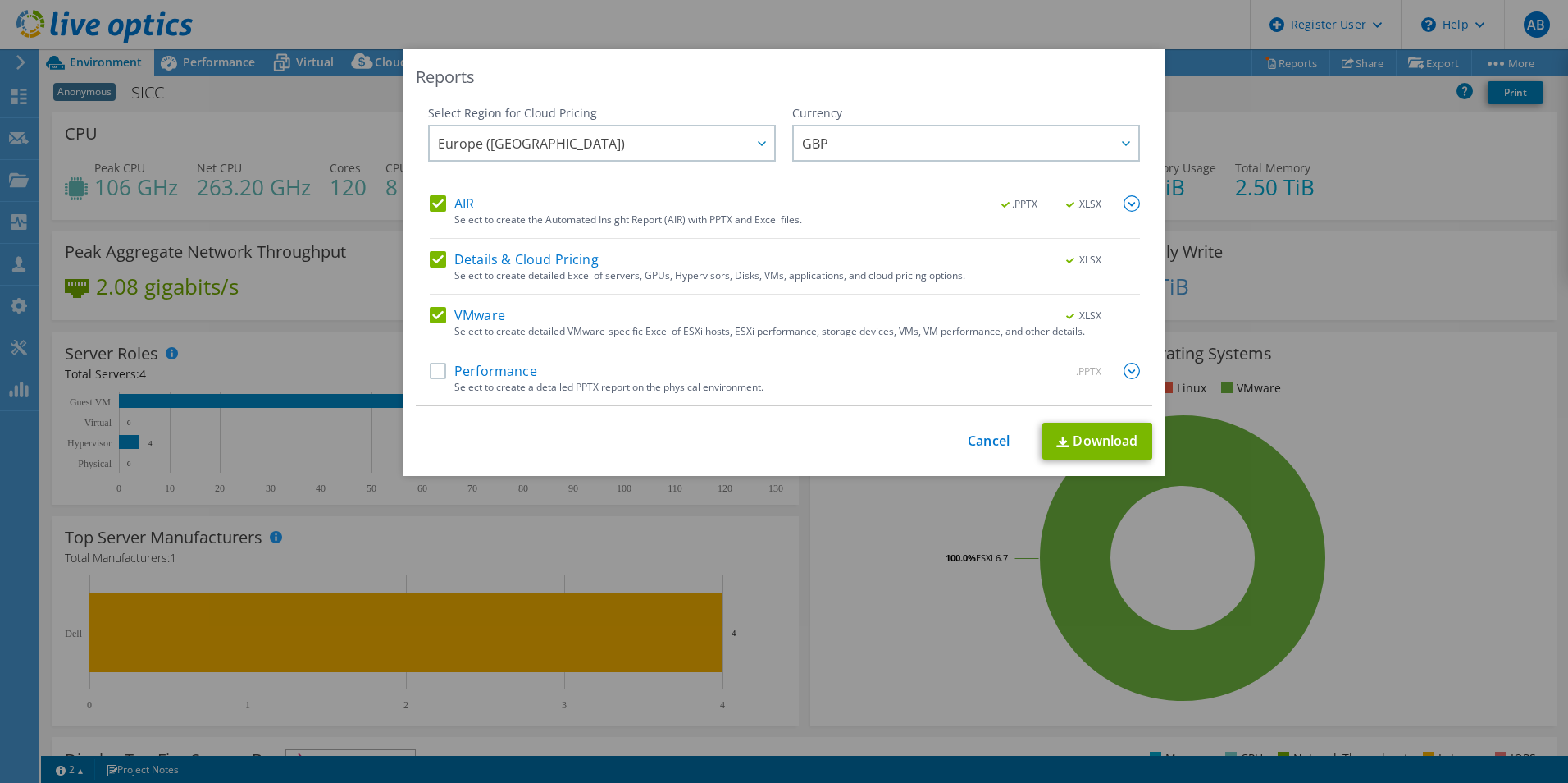
click at [429, 209] on label "AIR" at bounding box center [452, 203] width 44 height 16
click at [0, 0] on input "AIR" at bounding box center [0, 0] width 0 height 0
click at [1078, 441] on link "Download" at bounding box center [1098, 441] width 110 height 37
click at [976, 447] on link "Cancel" at bounding box center [989, 441] width 42 height 15
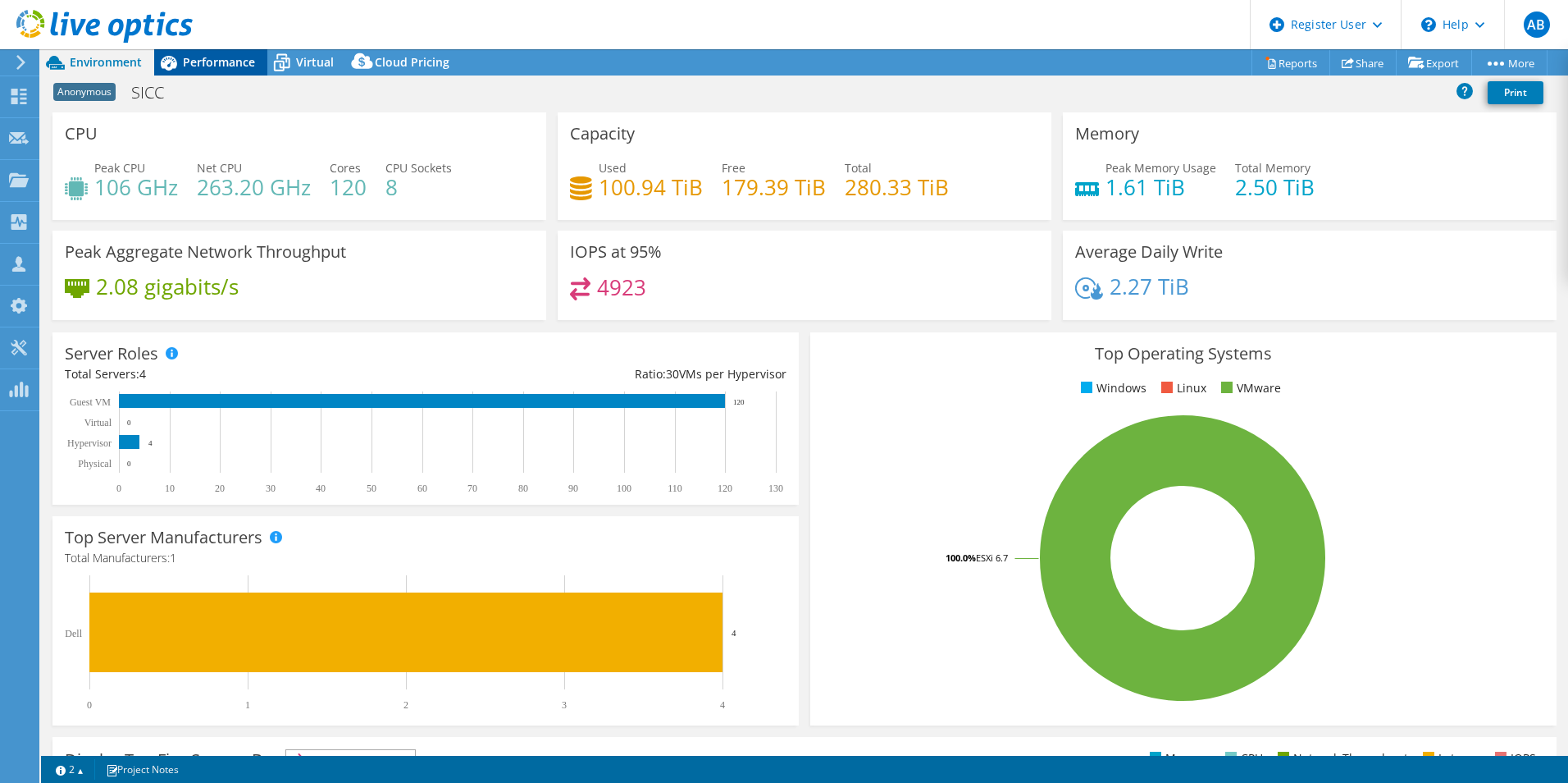
click at [219, 68] on span "Performance" at bounding box center [219, 62] width 72 height 15
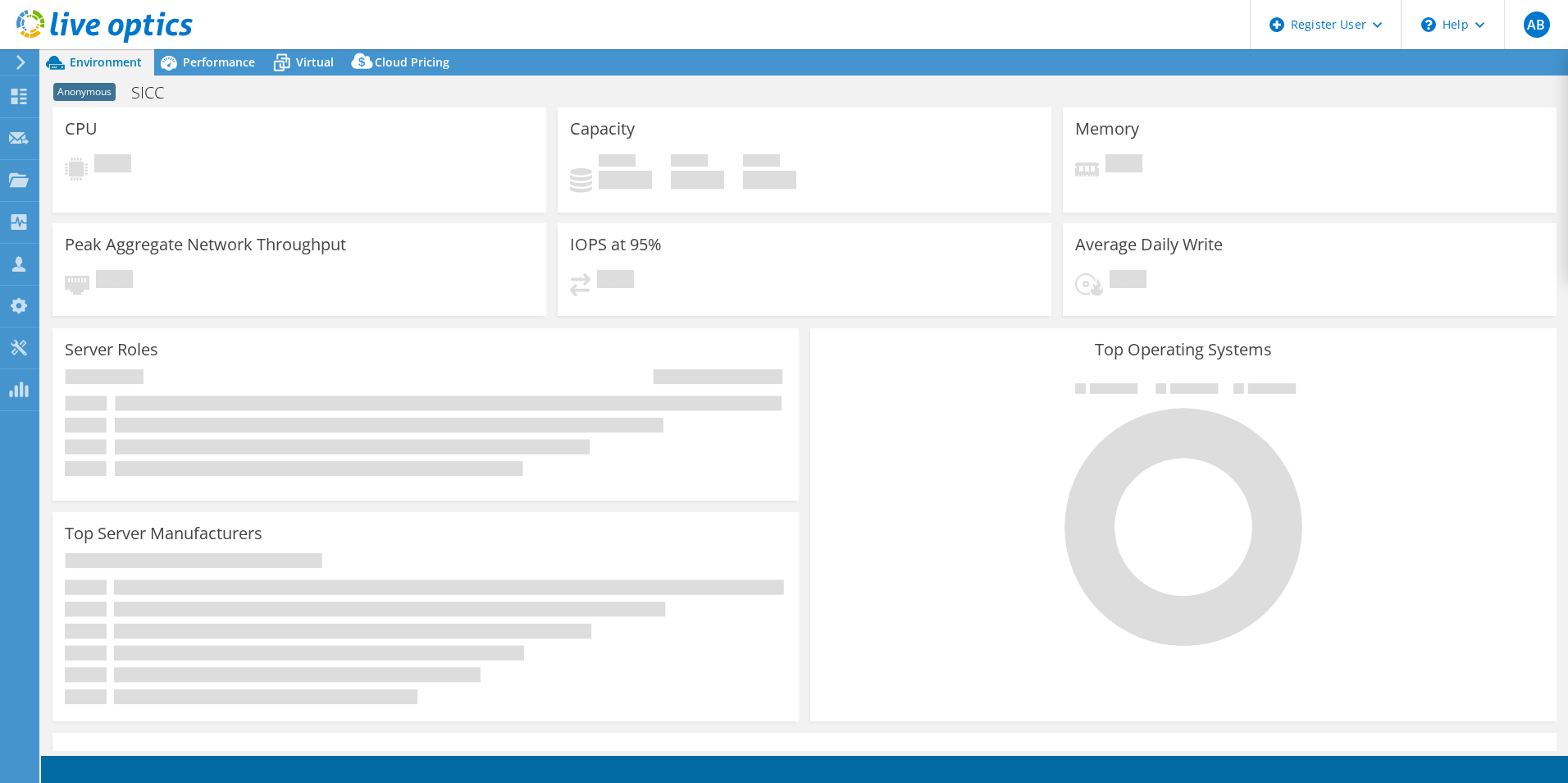
select select "EULondon"
select select "GBP"
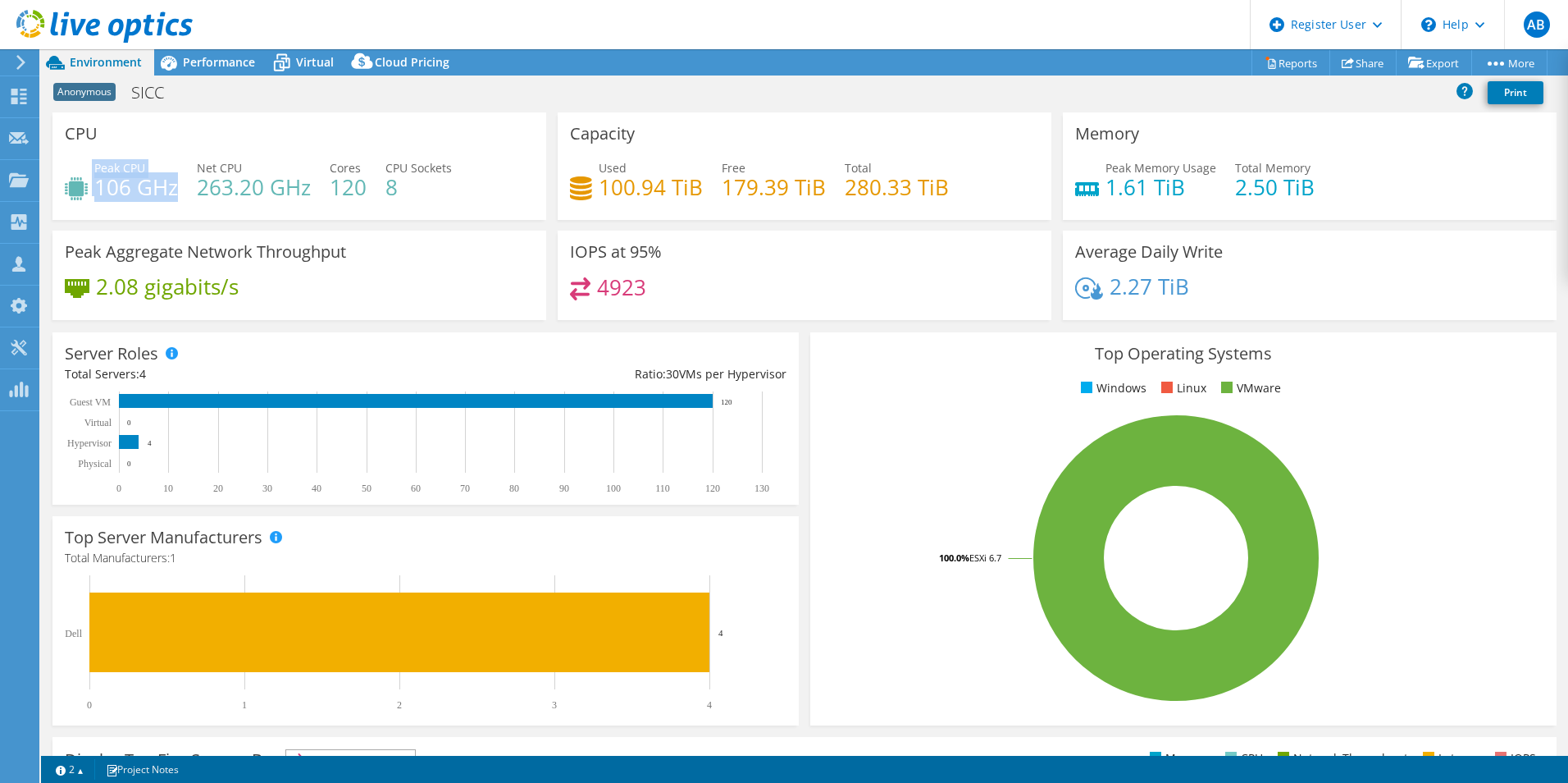
drag, startPoint x: 91, startPoint y: 186, endPoint x: 175, endPoint y: 191, distance: 84.1
click at [175, 191] on div "Peak CPU 106 GHz" at bounding box center [121, 178] width 114 height 37
click at [186, 70] on div "Performance" at bounding box center [211, 62] width 114 height 26
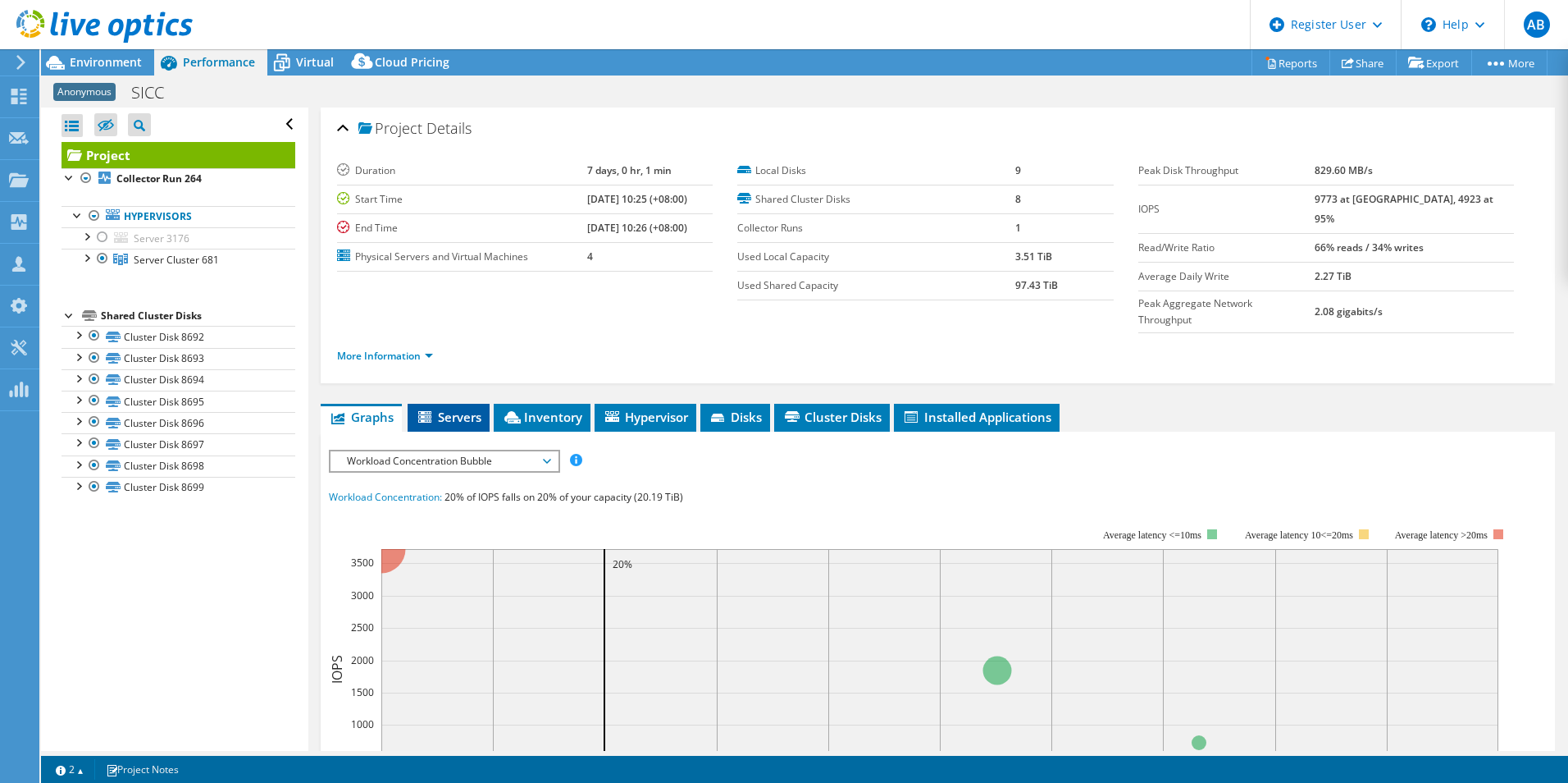
click at [437, 408] on span "Servers" at bounding box center [448, 416] width 65 height 16
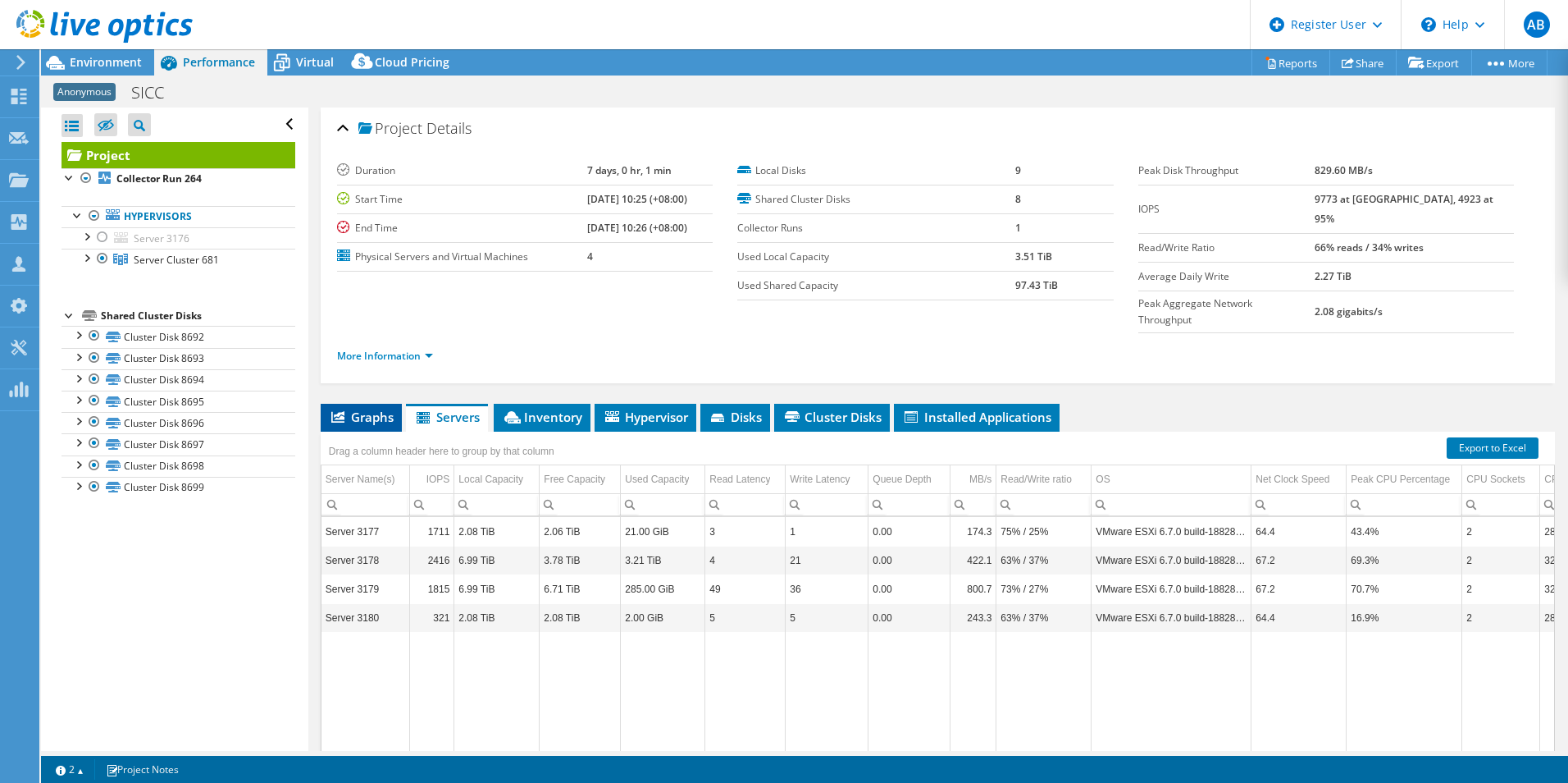
click at [360, 403] on li "Graphs" at bounding box center [362, 417] width 81 height 28
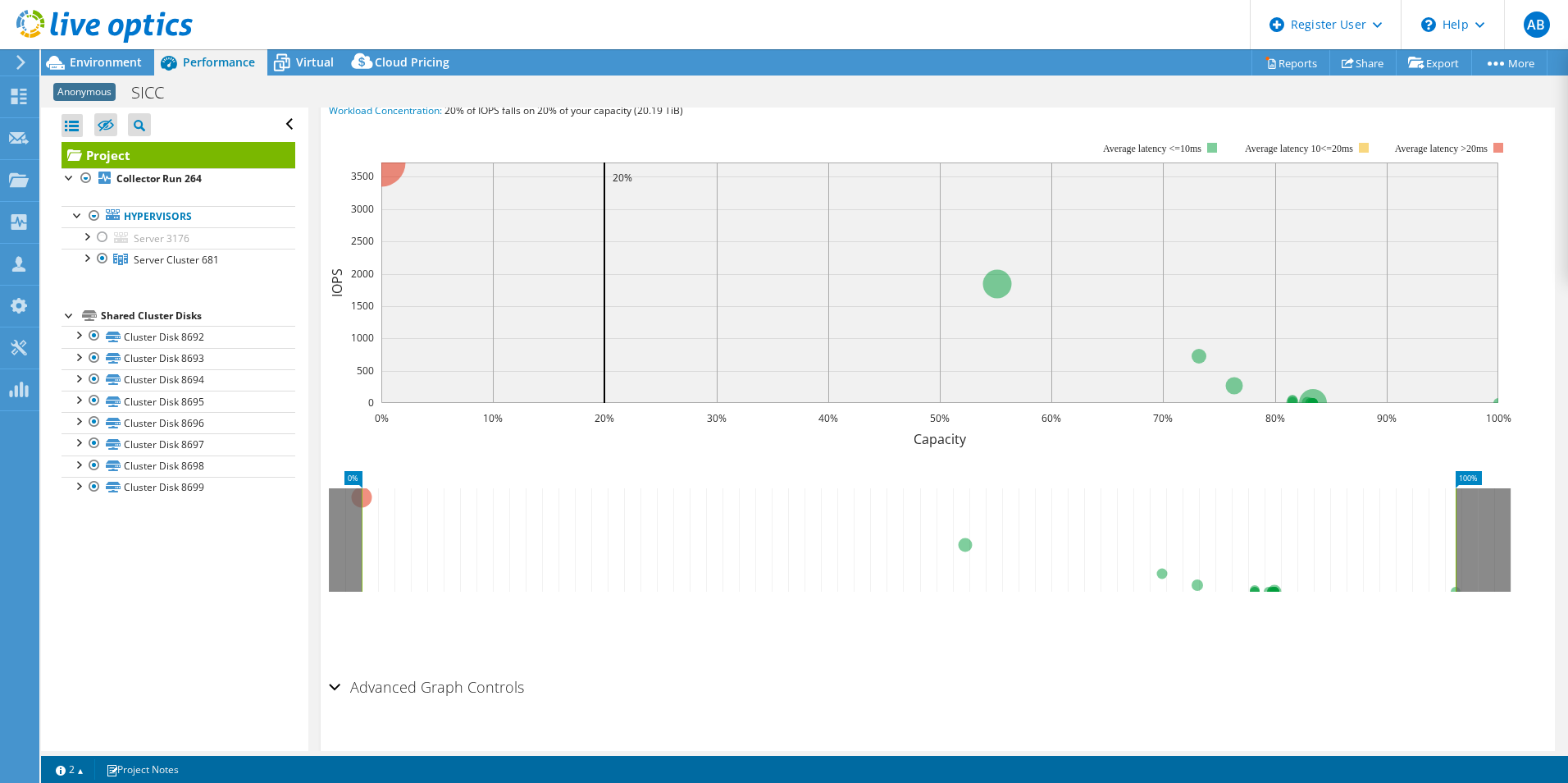
scroll to position [210, 0]
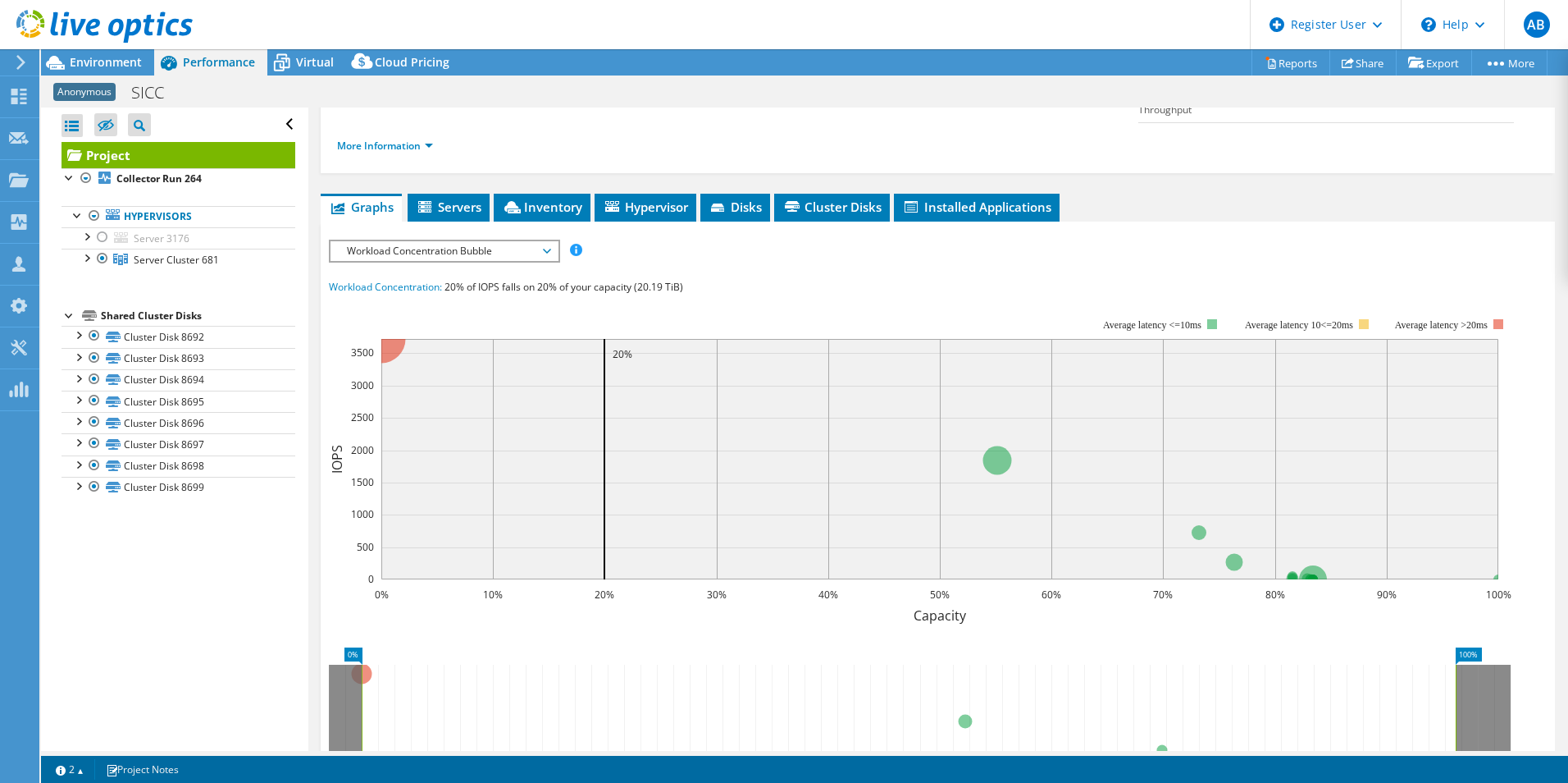
click at [91, 155] on link "Project" at bounding box center [179, 155] width 234 height 26
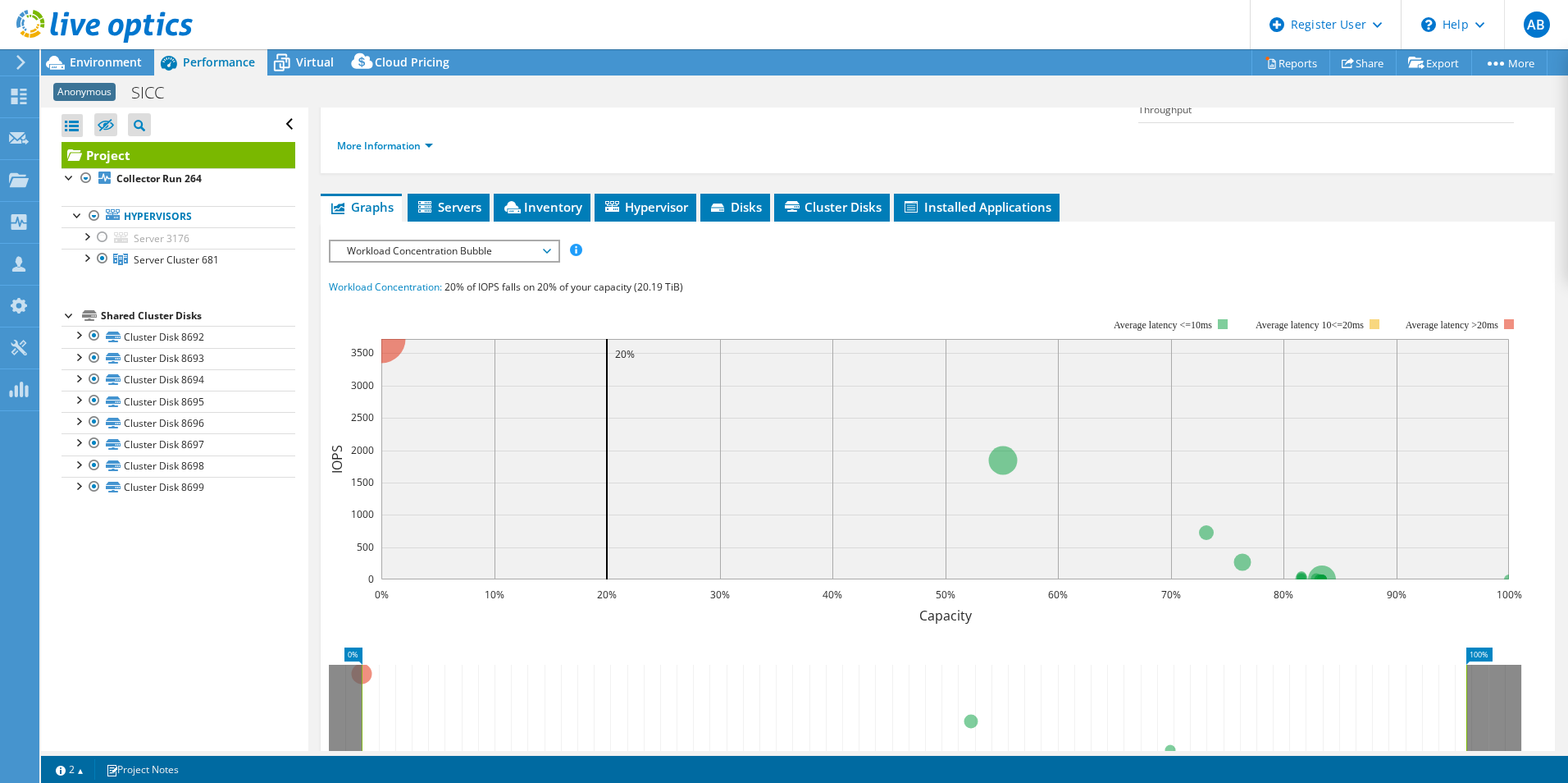
click at [532, 242] on span "Workload Concentration Bubble" at bounding box center [444, 251] width 211 height 19
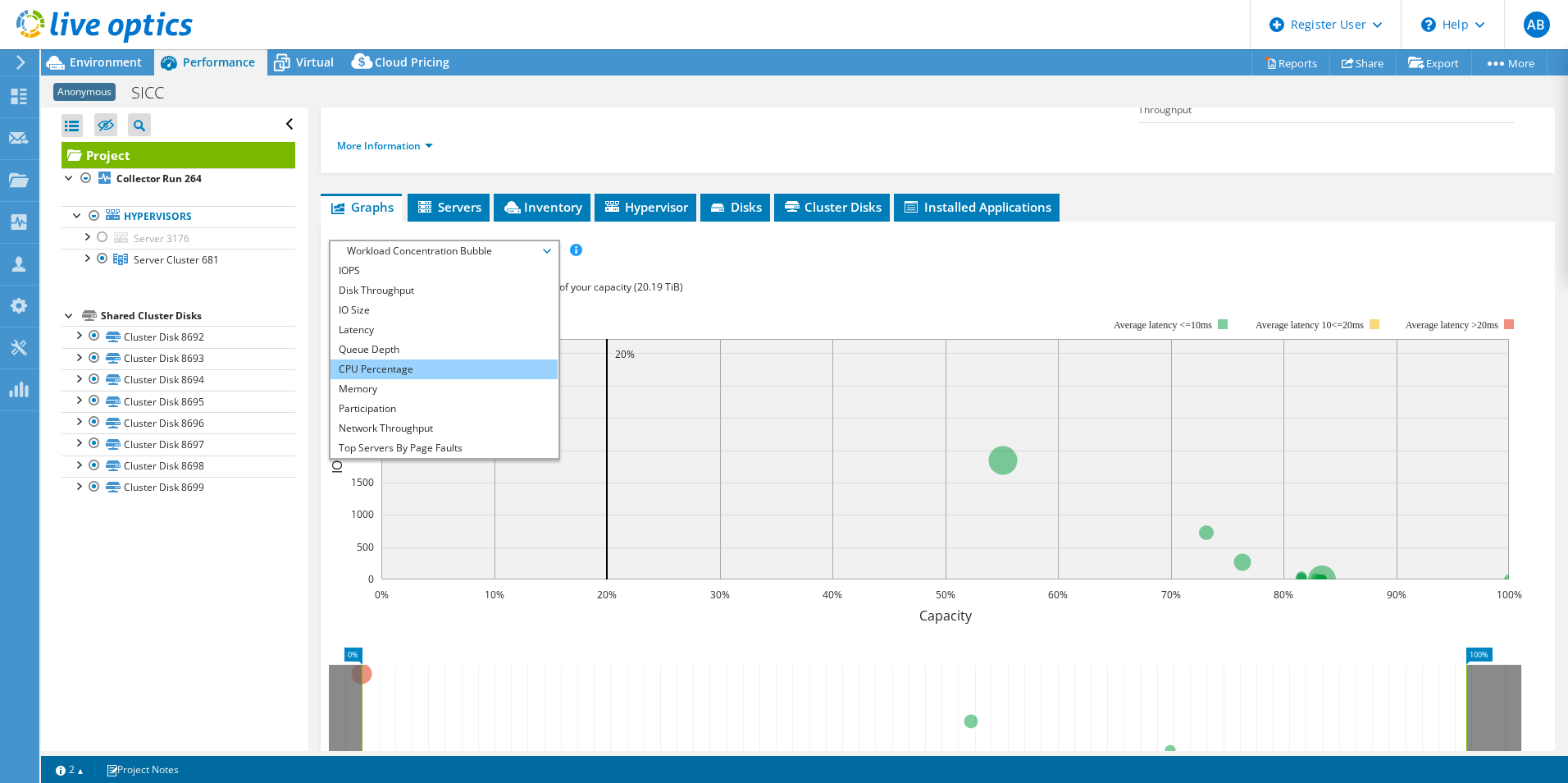
click at [471, 359] on li "CPU Percentage" at bounding box center [444, 369] width 227 height 19
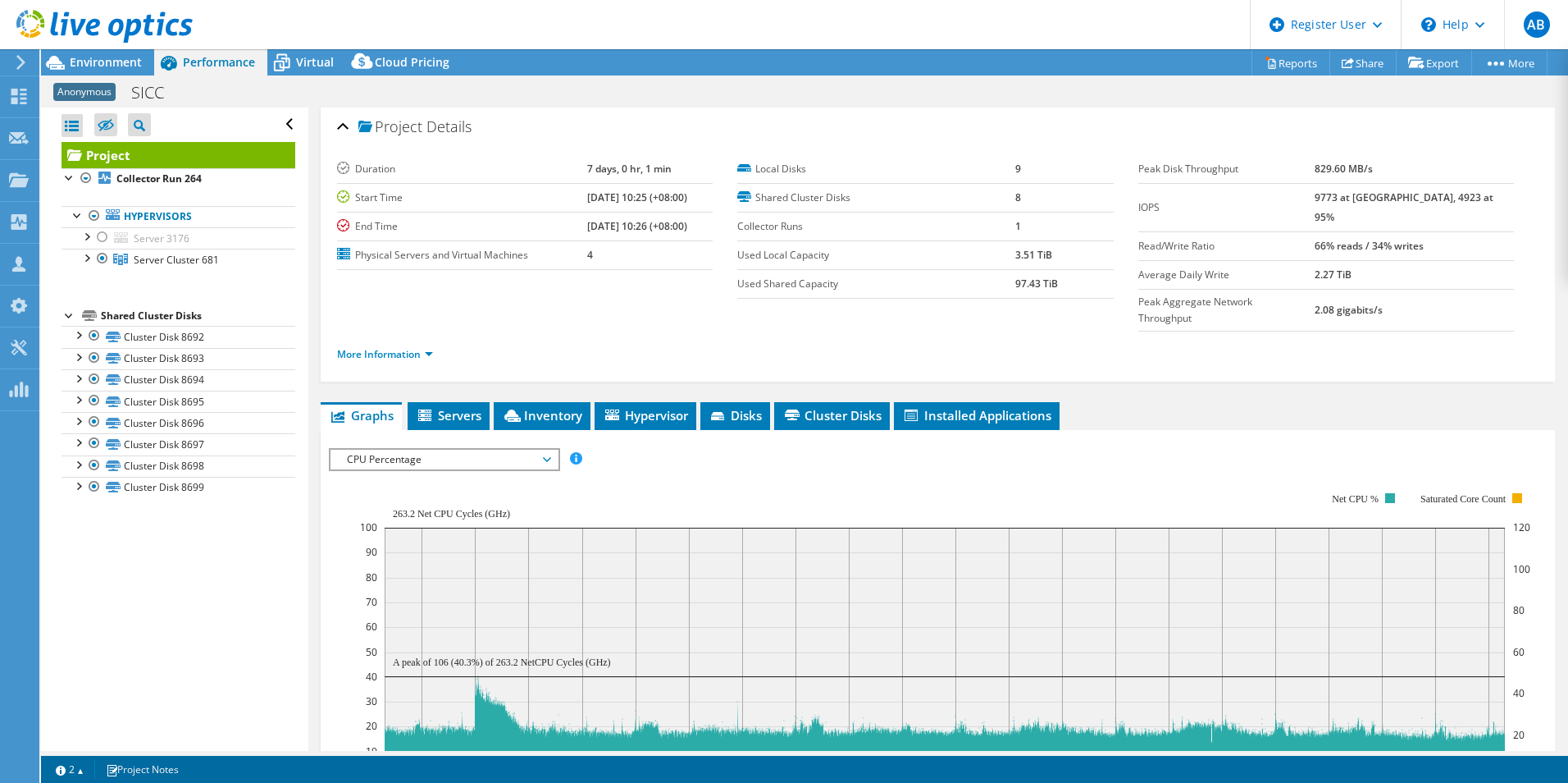
scroll to position [0, 0]
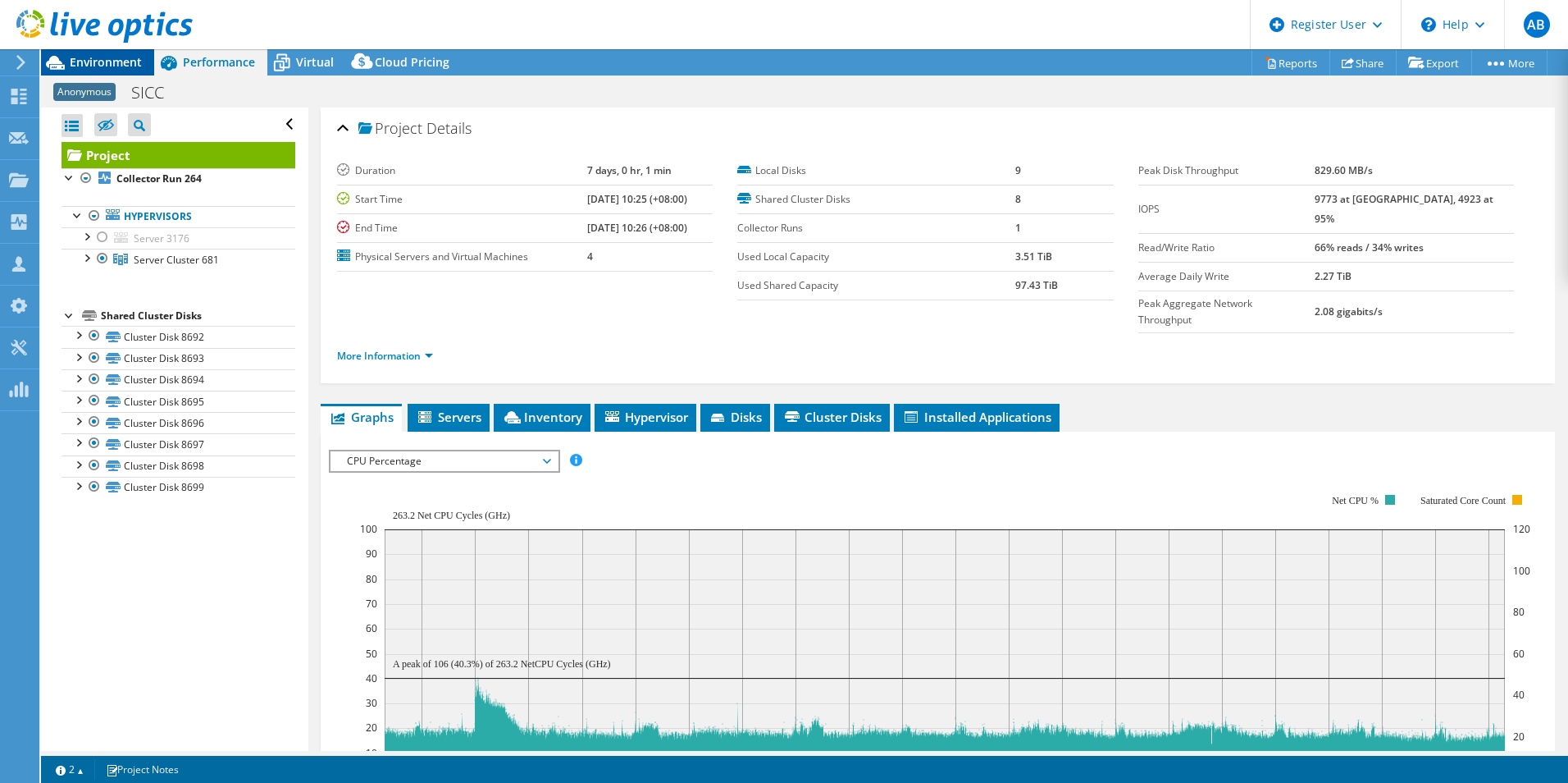
click at [122, 60] on span "Environment" at bounding box center [105, 62] width 72 height 15
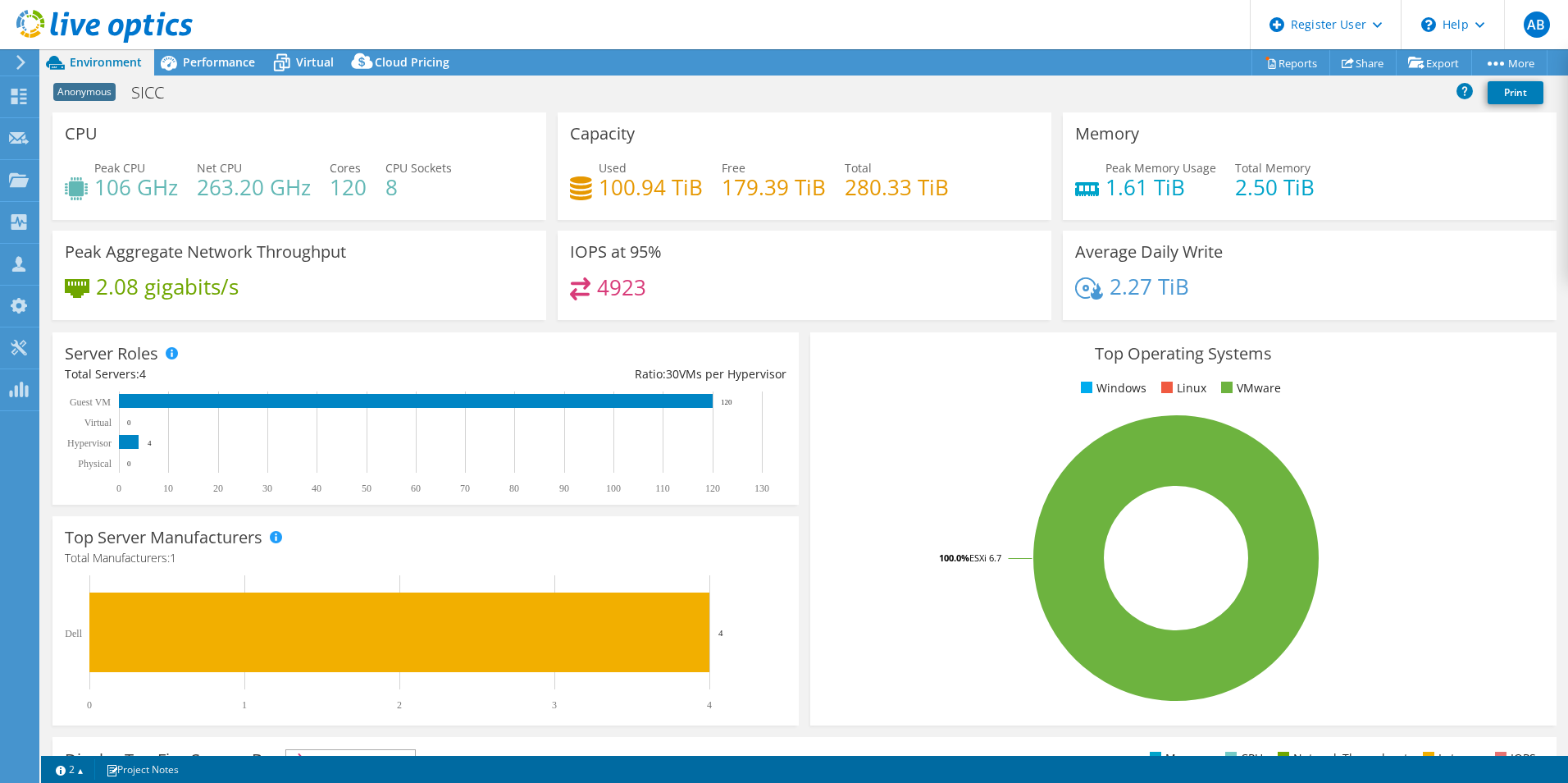
click at [983, 87] on div "Anonymous SICC Print" at bounding box center [804, 92] width 1527 height 31
